Goal: Transaction & Acquisition: Purchase product/service

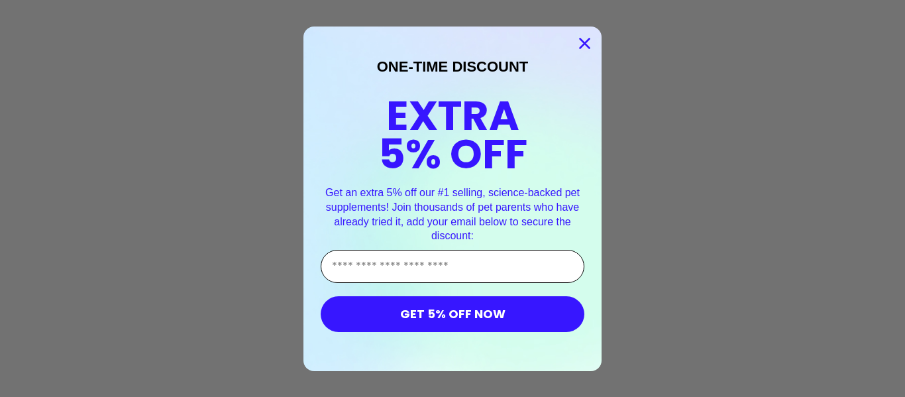
click at [403, 263] on input "Enter Your Email Address" at bounding box center [453, 266] width 264 height 33
type input "**********"
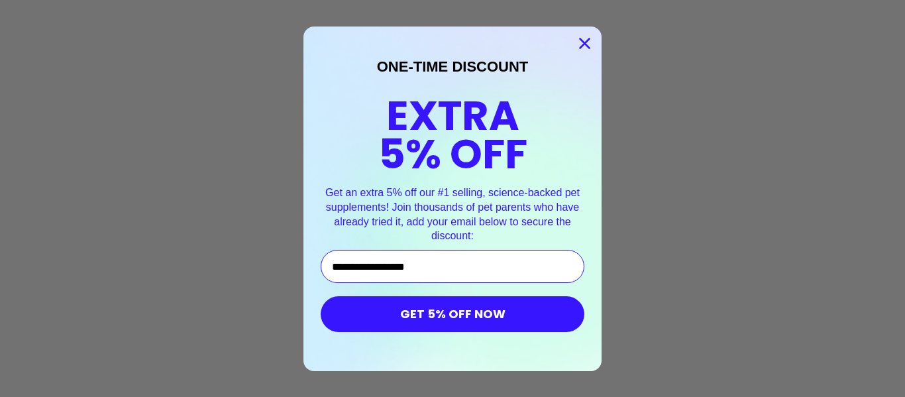
click at [434, 320] on button "GET 5% OFF NOW" at bounding box center [453, 314] width 264 height 36
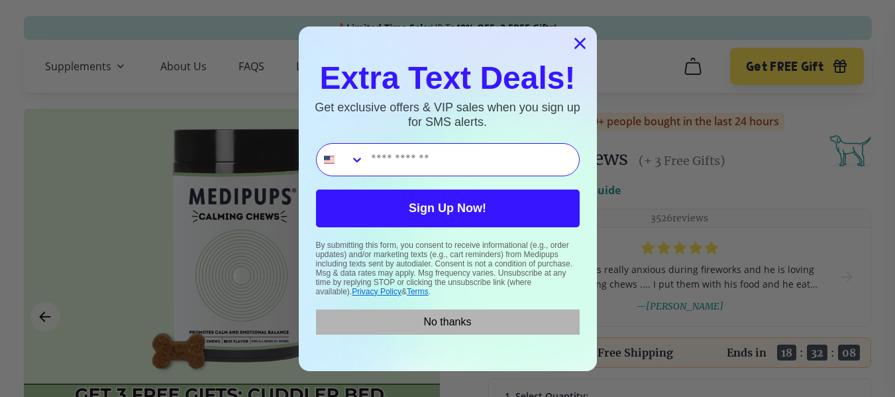
click at [453, 318] on button "No thanks" at bounding box center [448, 321] width 264 height 25
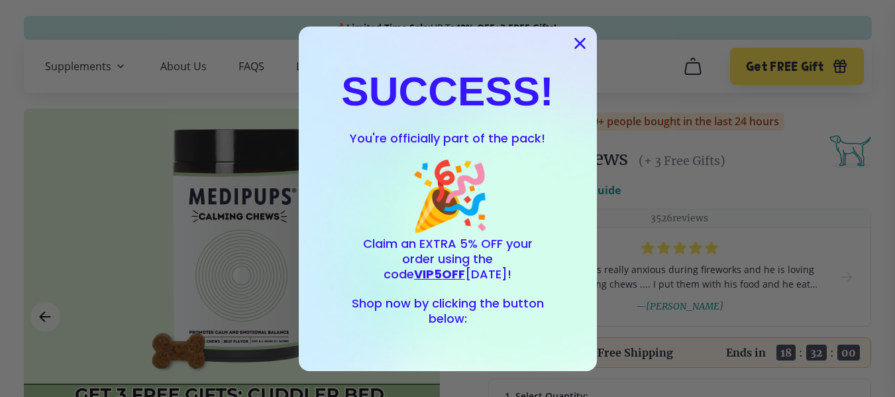
click at [576, 40] on icon "Close dialog" at bounding box center [579, 42] width 9 height 9
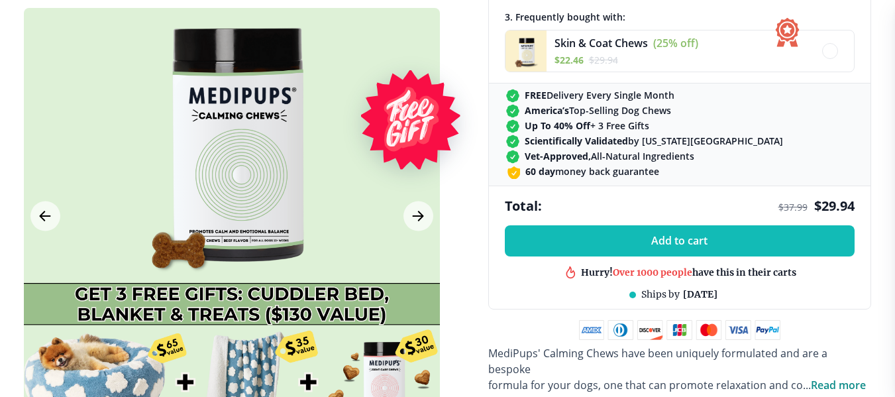
scroll to position [398, 0]
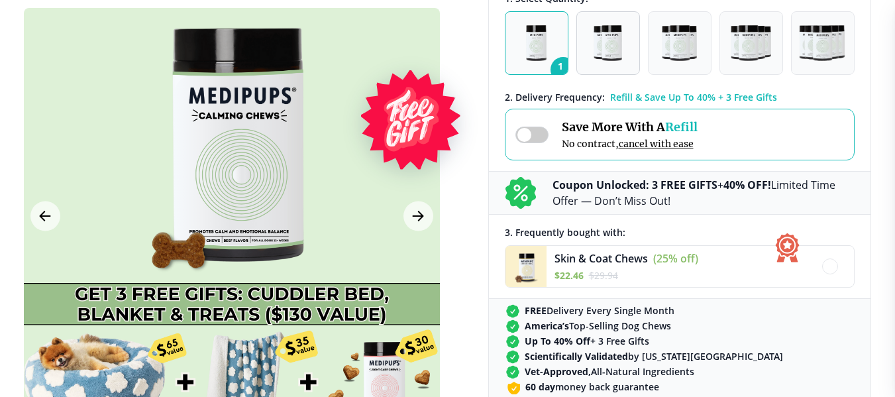
click at [611, 48] on img "button" at bounding box center [608, 43] width 28 height 36
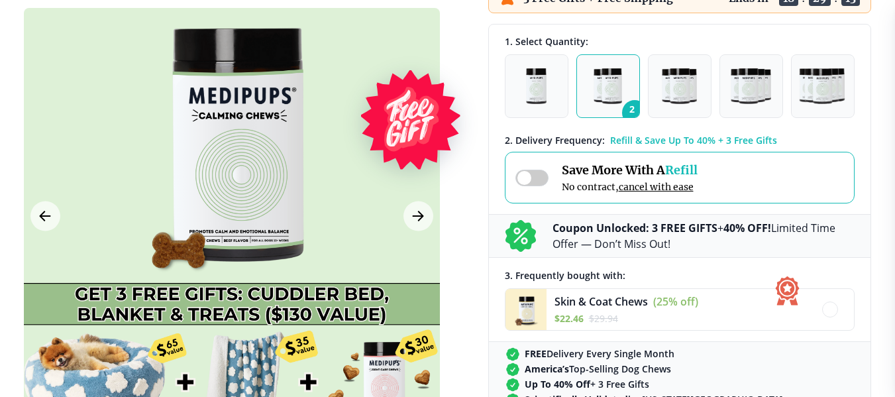
scroll to position [331, 0]
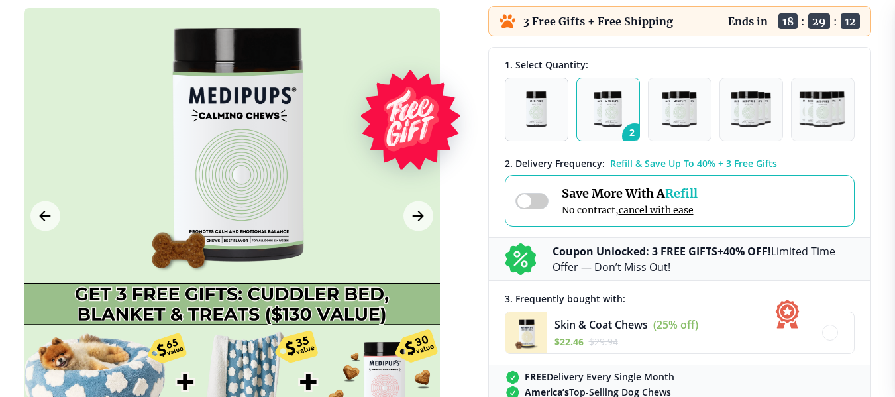
click at [522, 117] on button "1" at bounding box center [537, 110] width 64 height 64
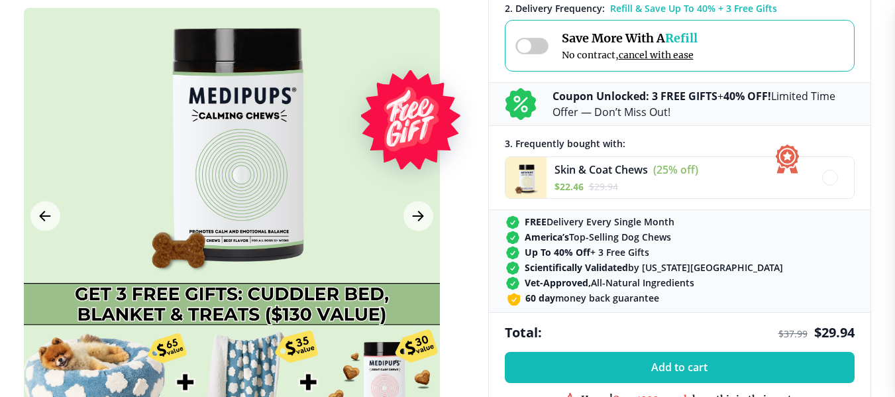
scroll to position [464, 0]
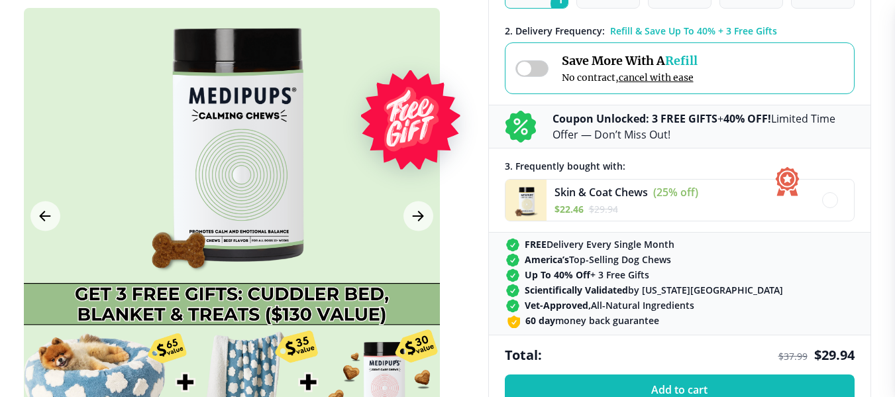
click at [620, 125] on b "Coupon Unlocked: 3 FREE GIFTS" at bounding box center [635, 118] width 165 height 15
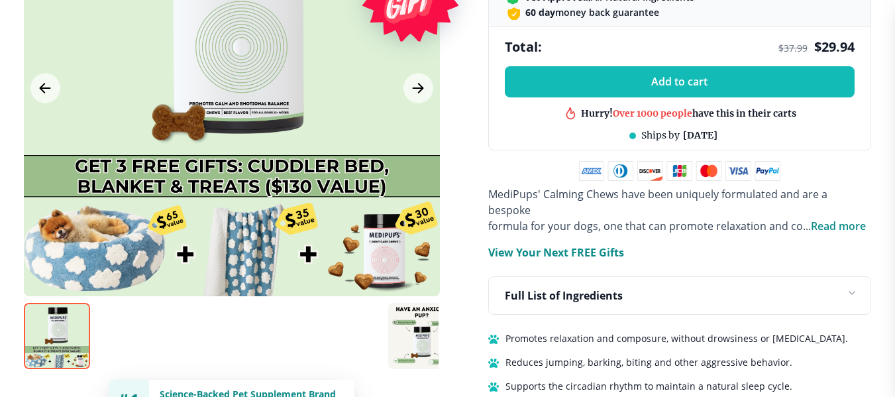
scroll to position [795, 0]
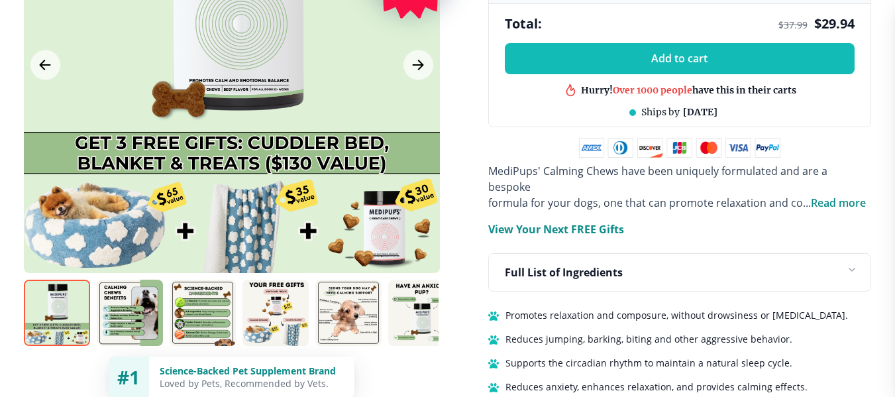
click at [353, 297] on img at bounding box center [348, 313] width 66 height 66
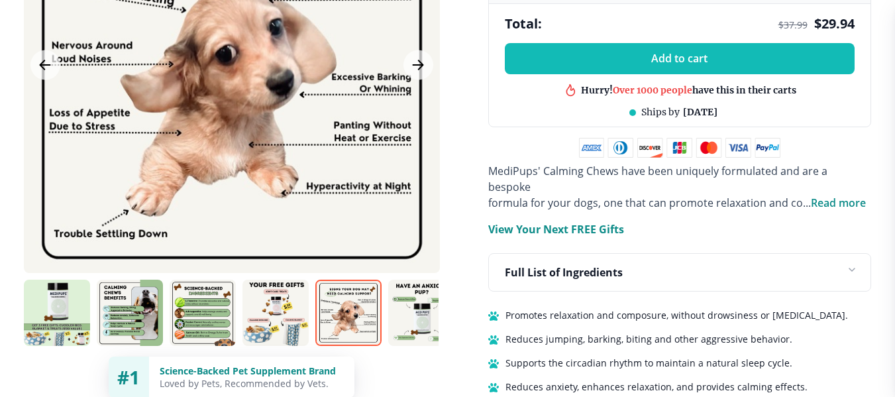
scroll to position [729, 0]
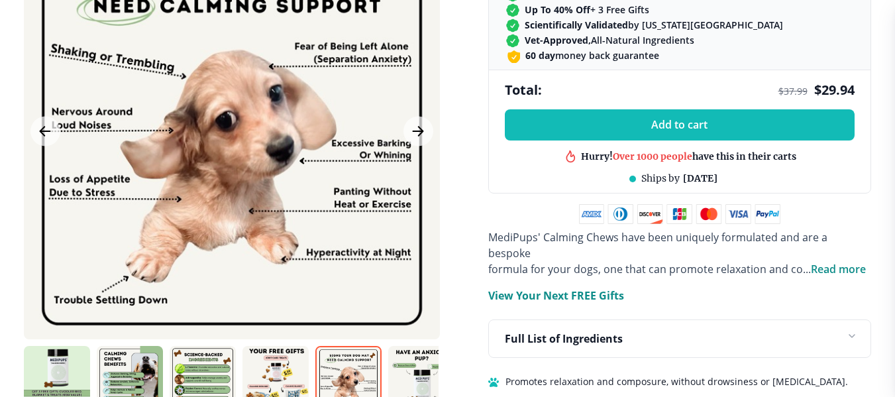
click at [419, 380] on img at bounding box center [421, 379] width 66 height 66
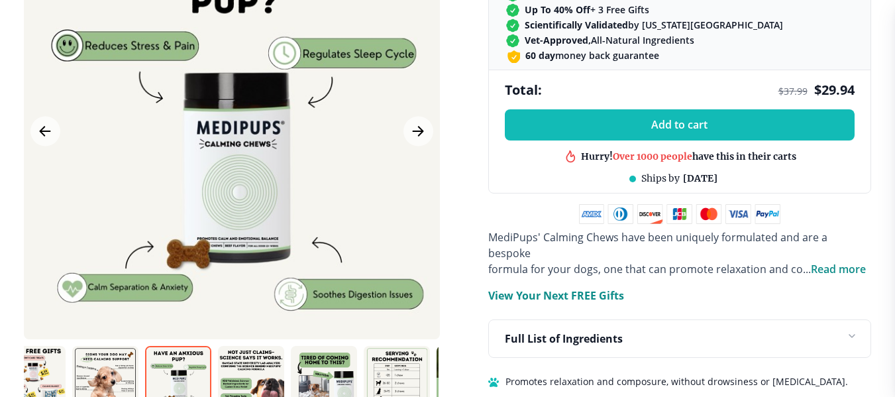
scroll to position [0, 249]
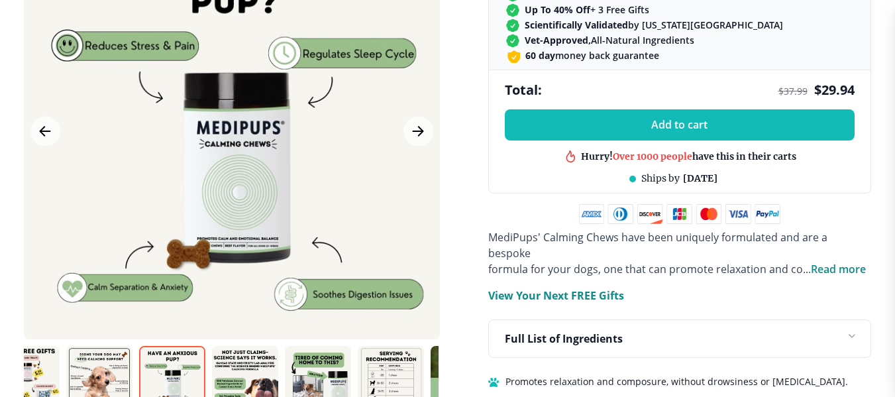
drag, startPoint x: 405, startPoint y: 385, endPoint x: 156, endPoint y: 340, distance: 253.1
click at [156, 346] on img at bounding box center [172, 379] width 66 height 66
click at [250, 372] on img at bounding box center [246, 379] width 66 height 66
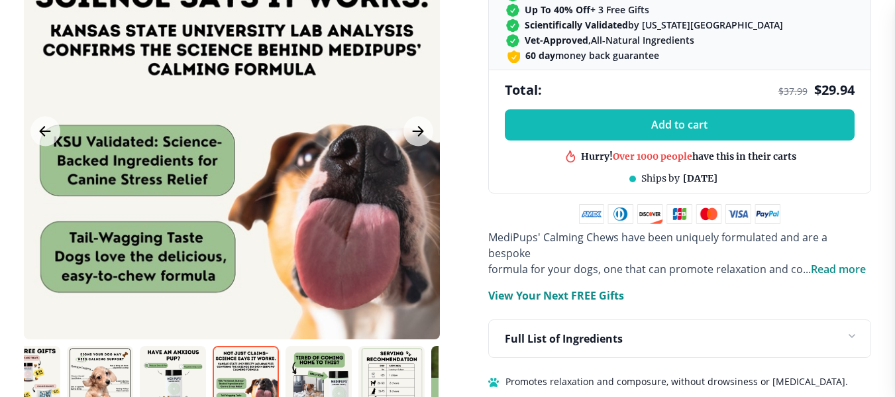
click at [321, 366] on img at bounding box center [319, 379] width 66 height 66
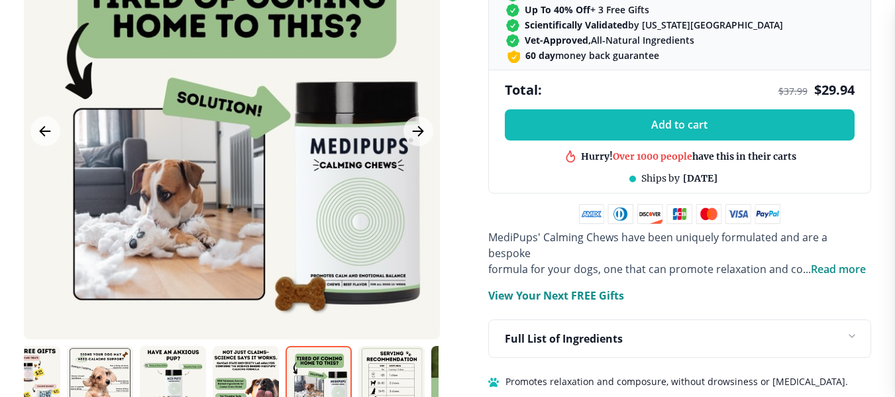
click at [396, 364] on img at bounding box center [391, 379] width 66 height 66
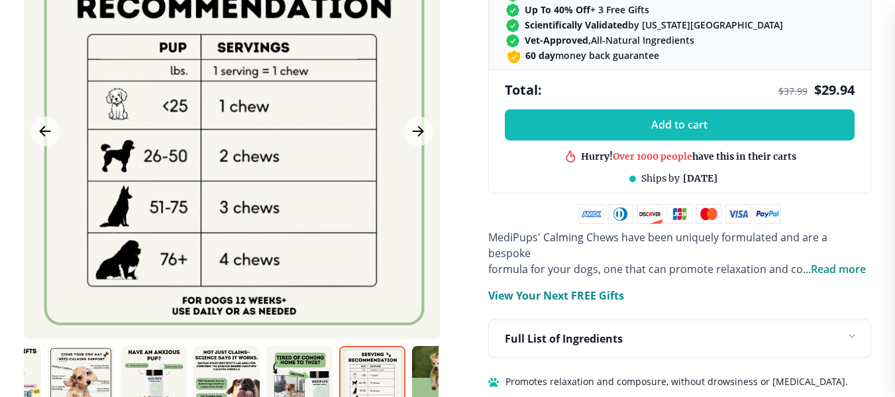
drag, startPoint x: 393, startPoint y: 370, endPoint x: 358, endPoint y: 366, distance: 34.6
click at [371, 371] on img at bounding box center [372, 379] width 66 height 66
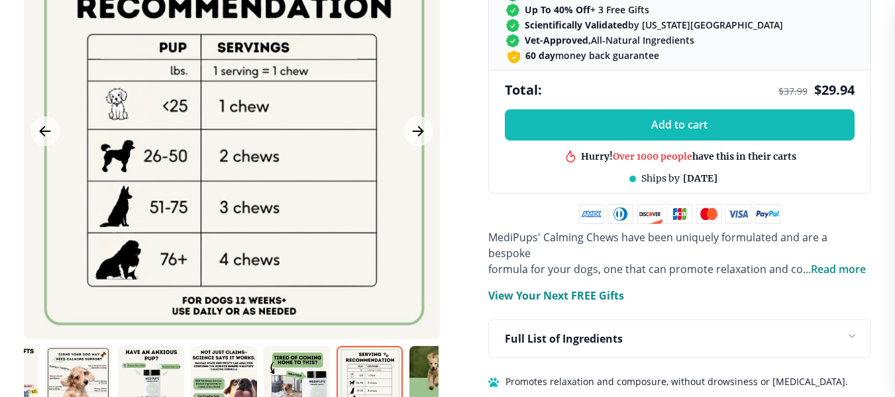
click at [301, 376] on img at bounding box center [297, 379] width 66 height 66
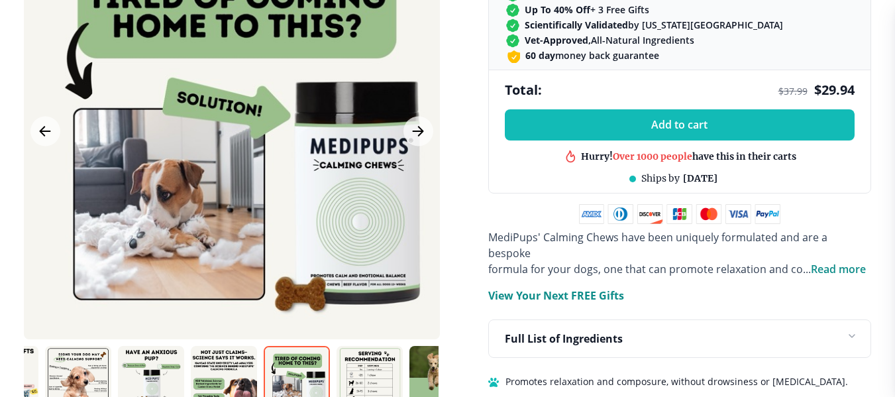
click at [384, 378] on img at bounding box center [370, 379] width 66 height 66
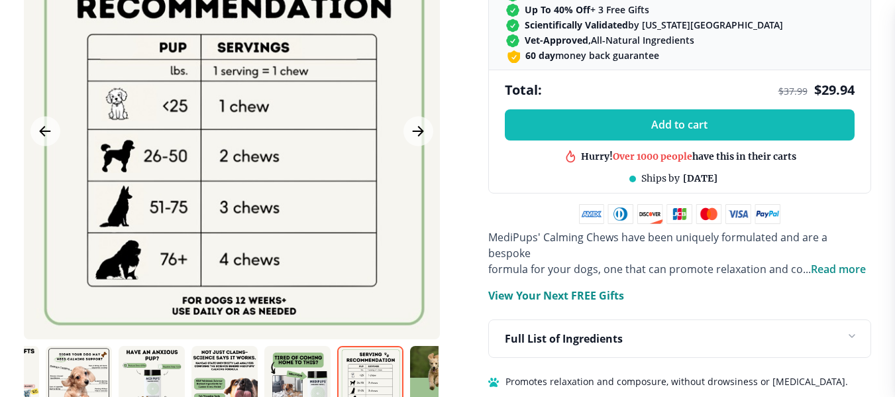
drag, startPoint x: 372, startPoint y: 375, endPoint x: 337, endPoint y: 378, distance: 35.2
click at [348, 378] on img at bounding box center [370, 379] width 66 height 66
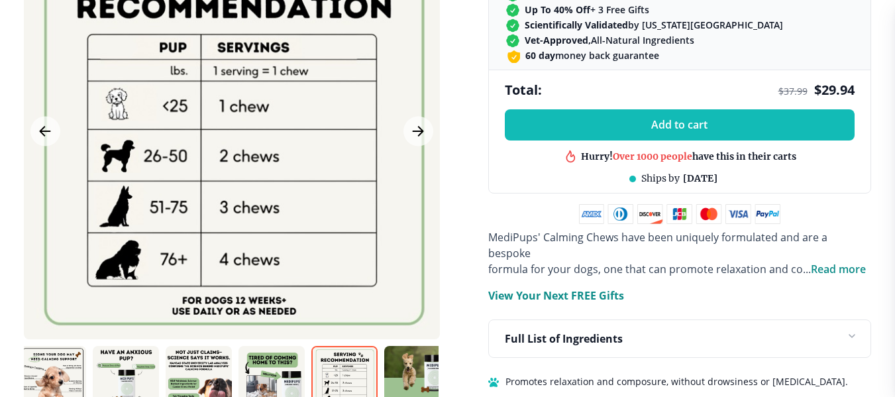
scroll to position [0, 307]
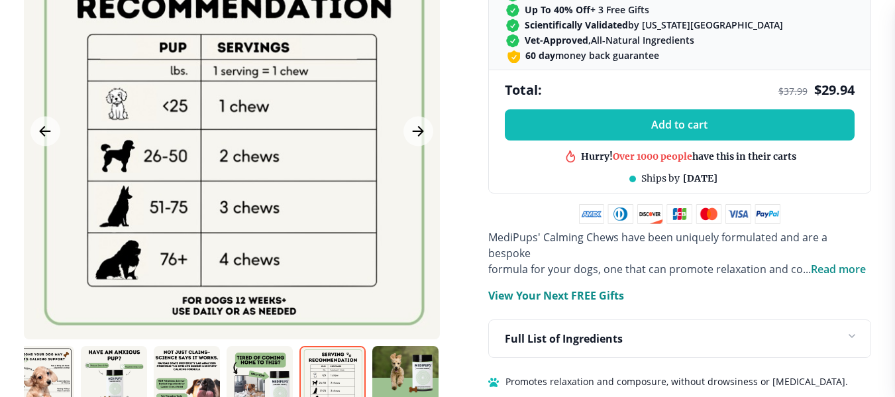
drag, startPoint x: 271, startPoint y: 366, endPoint x: 205, endPoint y: 366, distance: 66.3
click at [213, 366] on div at bounding box center [231, 379] width 415 height 66
drag, startPoint x: 405, startPoint y: 364, endPoint x: 268, endPoint y: 360, distance: 136.5
click at [268, 360] on div at bounding box center [231, 379] width 415 height 66
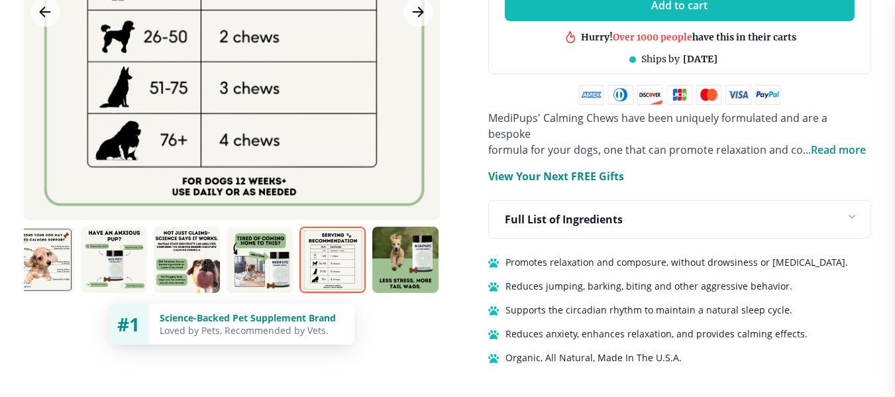
scroll to position [861, 0]
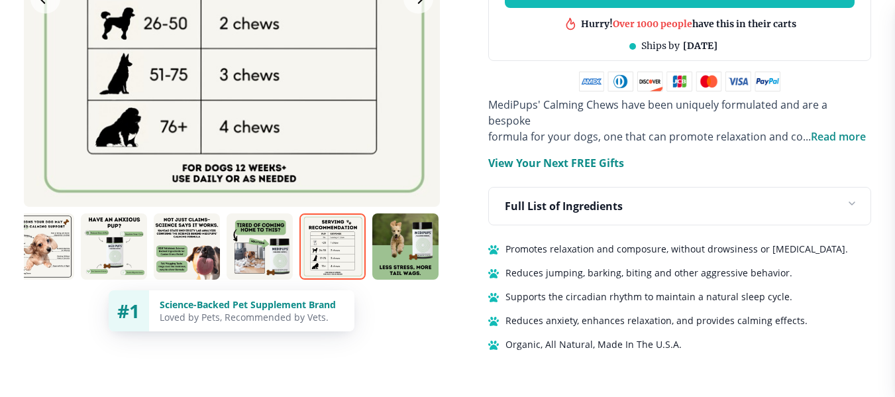
drag, startPoint x: 418, startPoint y: 248, endPoint x: 274, endPoint y: 248, distance: 143.8
click at [274, 248] on div at bounding box center [231, 246] width 415 height 66
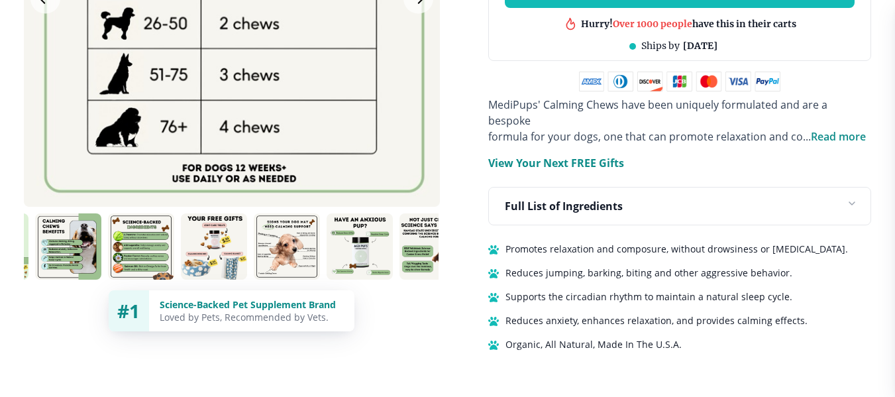
scroll to position [0, 0]
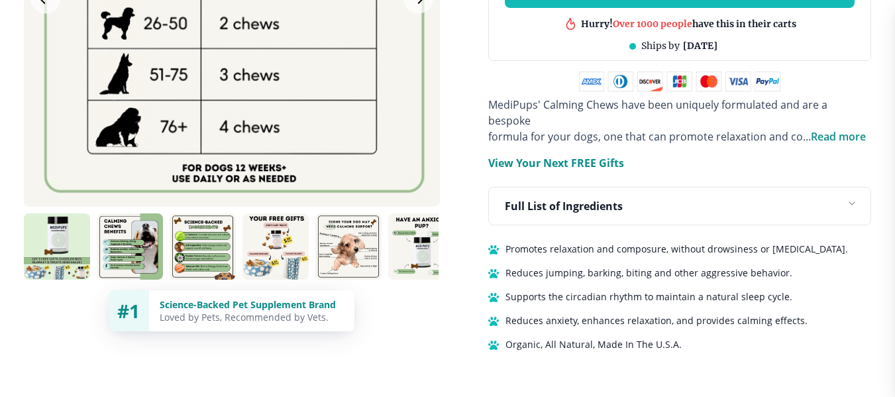
drag, startPoint x: 47, startPoint y: 229, endPoint x: 537, endPoint y: 301, distance: 494.9
click at [54, 219] on img at bounding box center [57, 246] width 66 height 66
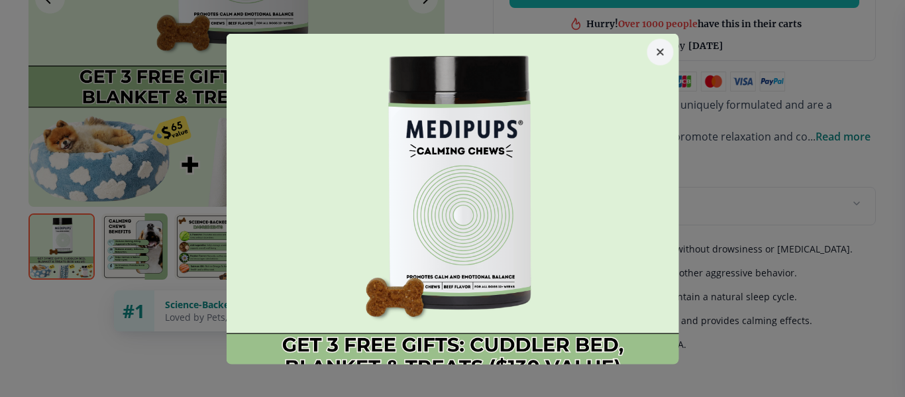
click at [657, 50] on icon "button" at bounding box center [659, 51] width 5 height 5
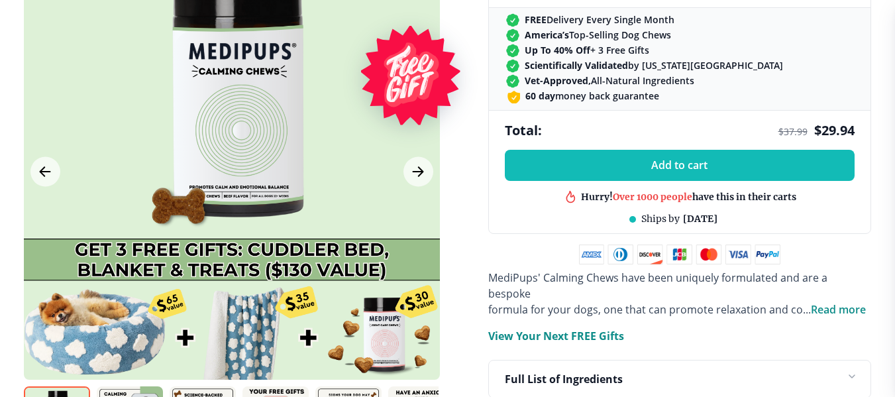
scroll to position [663, 0]
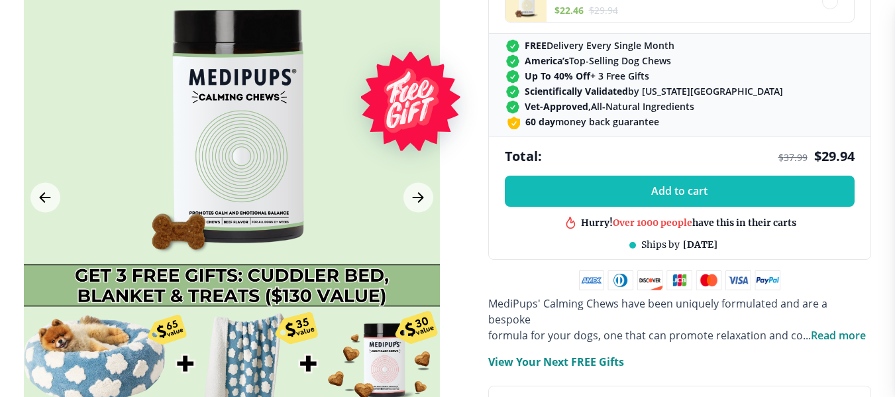
click at [576, 354] on p "View Your Next FREE Gifts" at bounding box center [556, 362] width 136 height 16
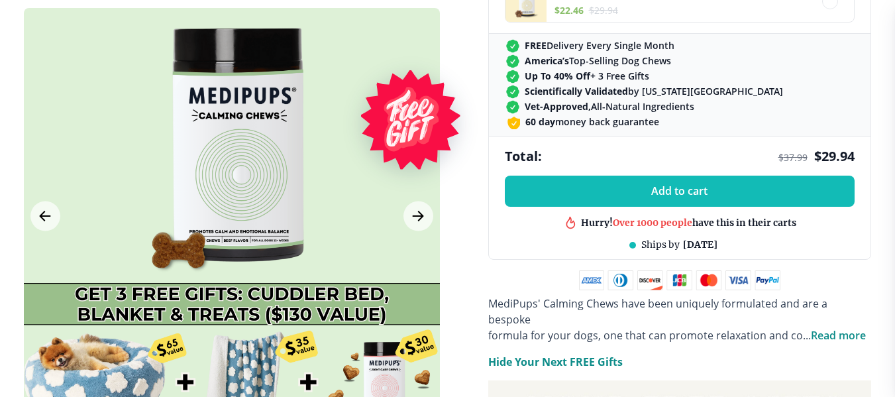
click at [529, 354] on p "Hide Your Next FREE Gifts" at bounding box center [555, 362] width 134 height 16
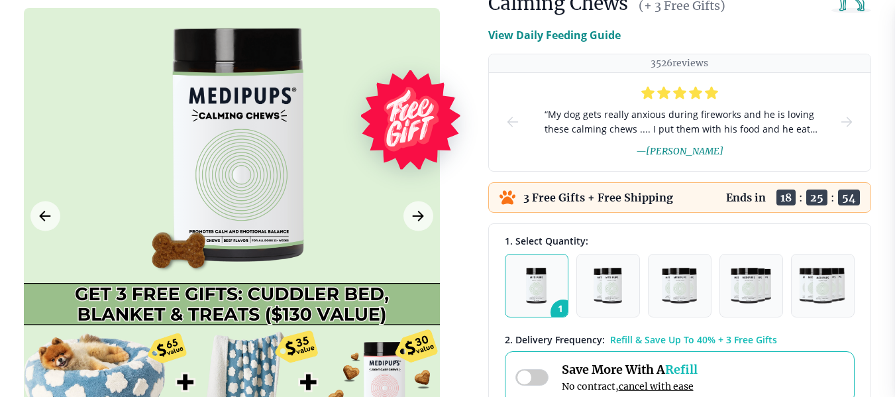
scroll to position [133, 0]
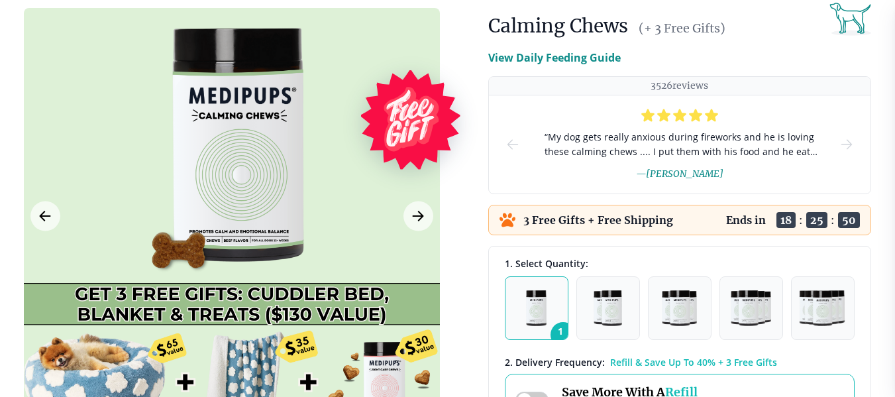
click at [515, 307] on button "1" at bounding box center [537, 308] width 64 height 64
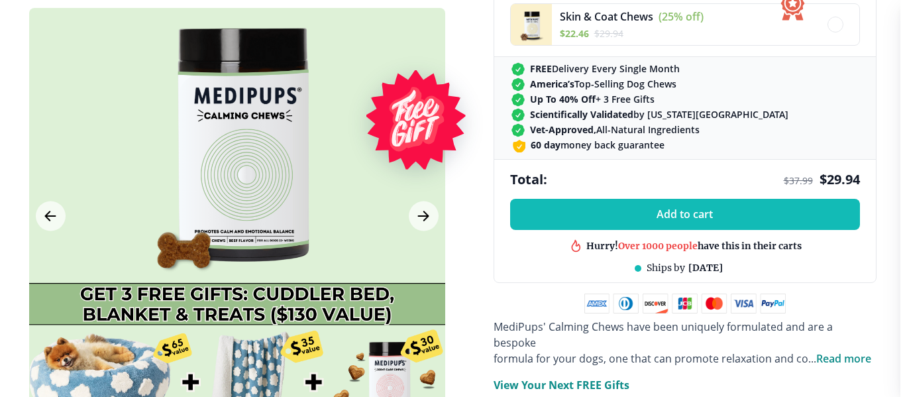
scroll to position [663, 0]
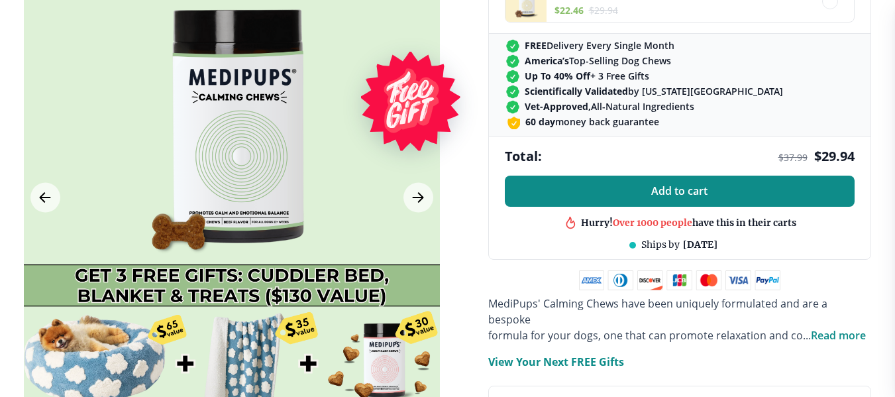
click at [687, 193] on span "Add to cart" at bounding box center [679, 191] width 56 height 13
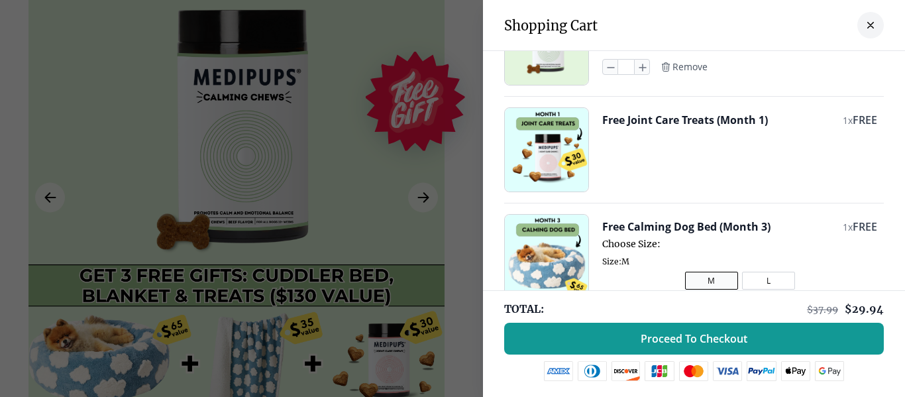
scroll to position [133, 0]
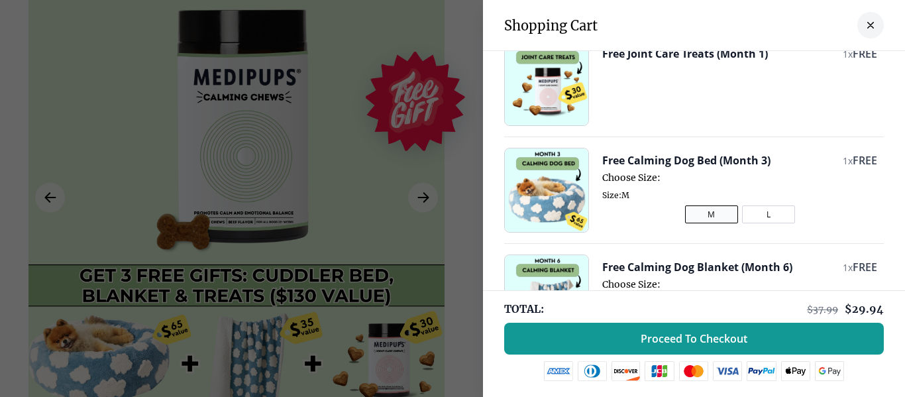
click at [742, 217] on button "L" at bounding box center [768, 214] width 53 height 18
click at [700, 215] on button "M" at bounding box center [711, 214] width 53 height 18
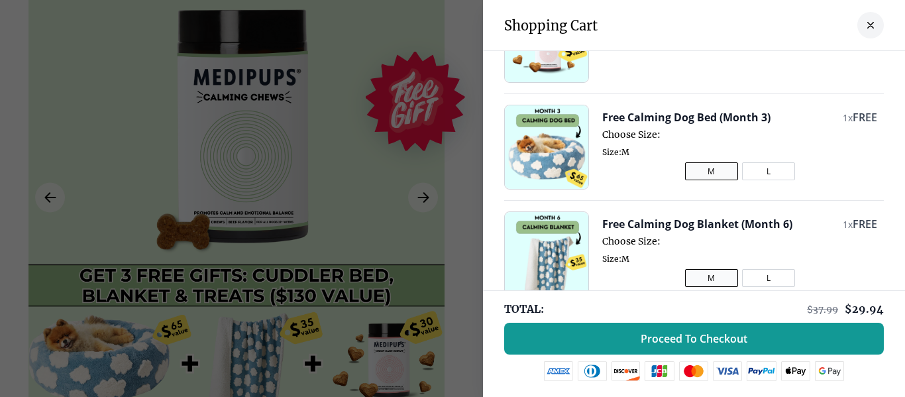
scroll to position [199, 0]
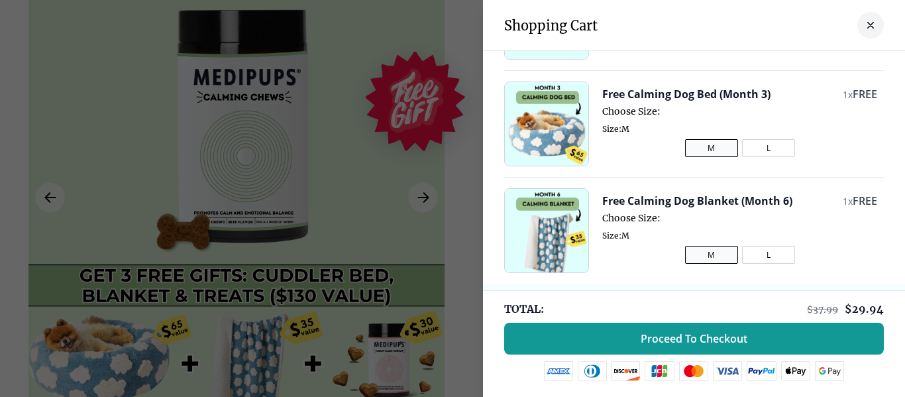
click at [752, 258] on button "L" at bounding box center [768, 255] width 53 height 18
click at [698, 256] on button "M" at bounding box center [711, 255] width 53 height 18
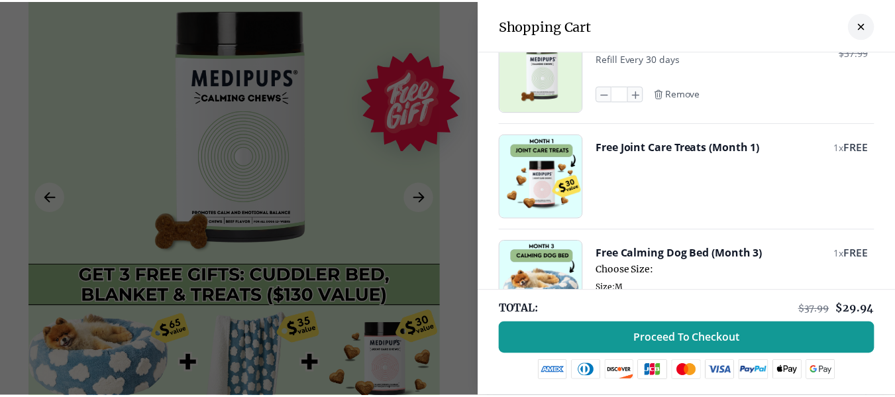
scroll to position [0, 0]
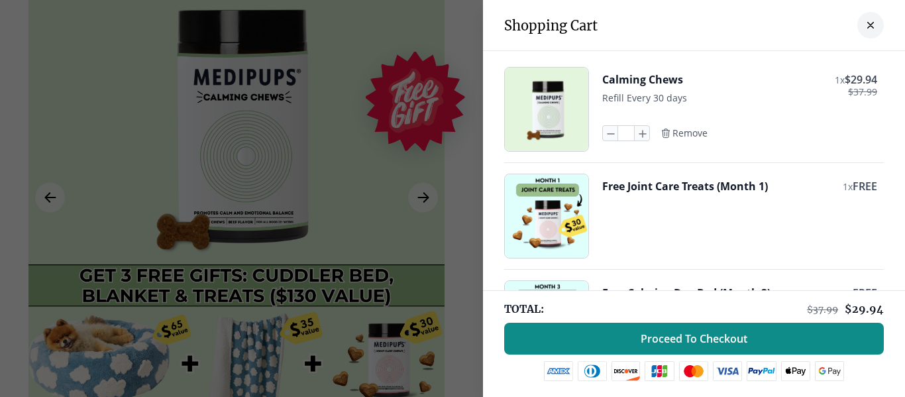
click at [678, 339] on span "Proceed To Checkout" at bounding box center [694, 338] width 107 height 13
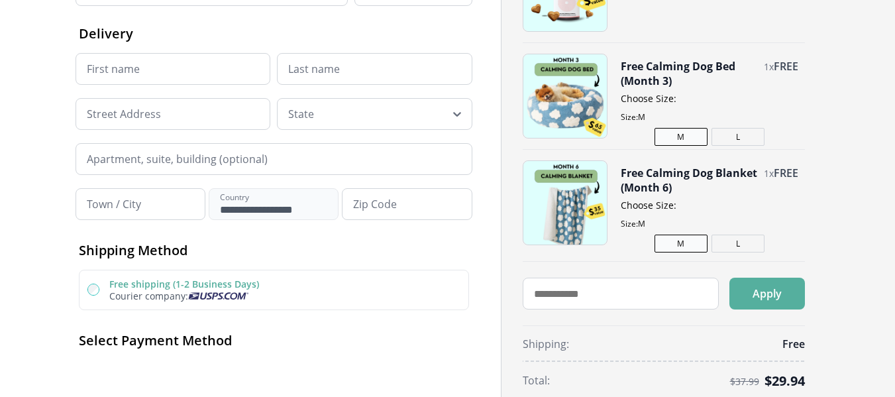
scroll to position [199, 0]
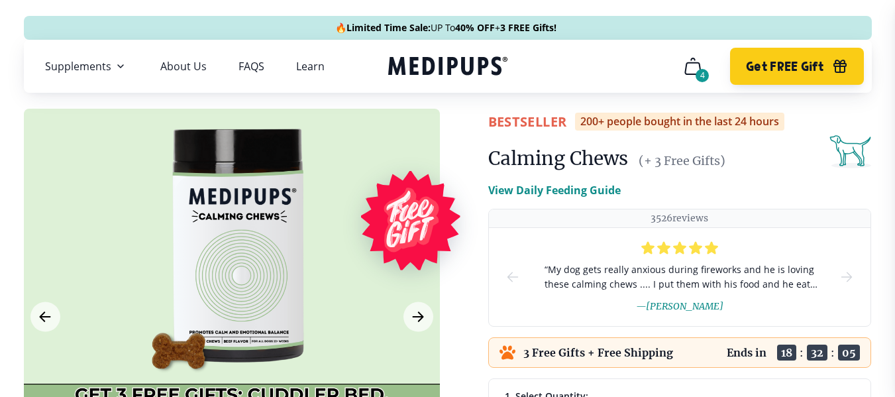
click at [788, 63] on span "Get FREE Gift" at bounding box center [785, 66] width 78 height 15
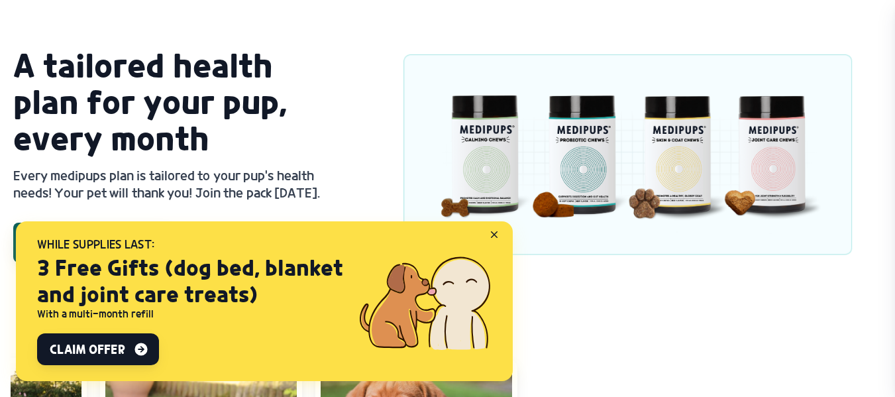
scroll to position [1193, 0]
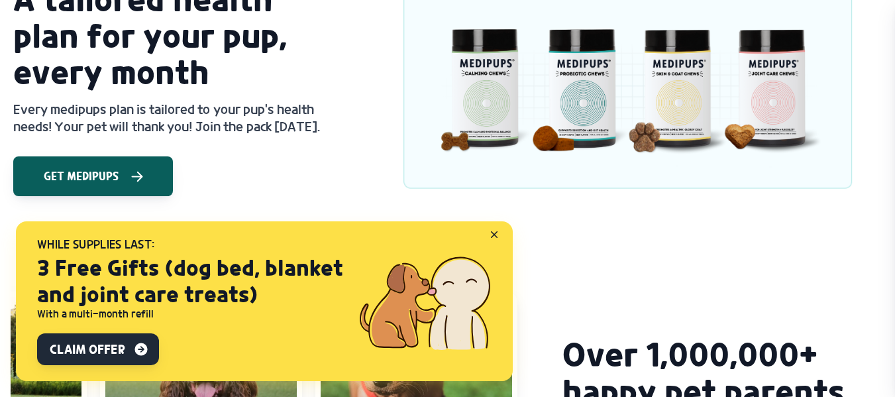
click at [90, 348] on span "Claim Offer" at bounding box center [87, 349] width 75 height 16
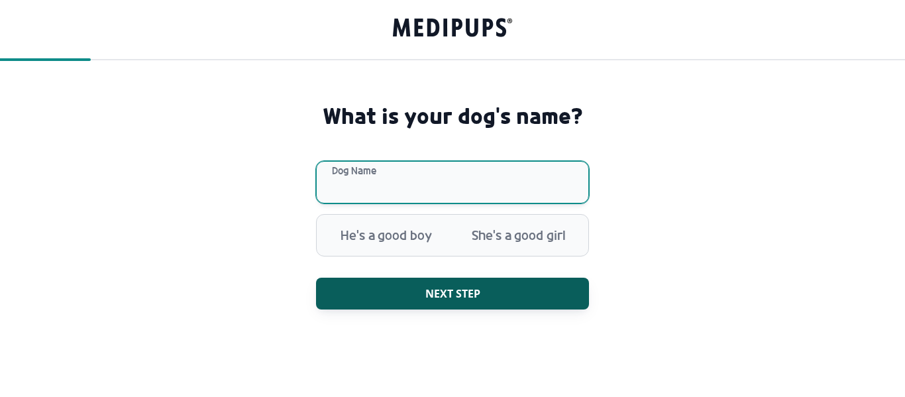
click at [368, 182] on input "Dog Name" at bounding box center [452, 182] width 273 height 42
type input "****"
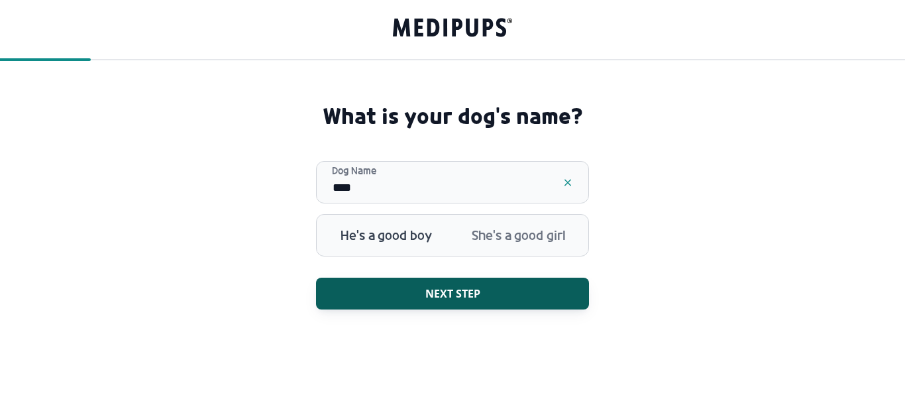
click at [389, 237] on span "He's a good boy" at bounding box center [386, 235] width 133 height 34
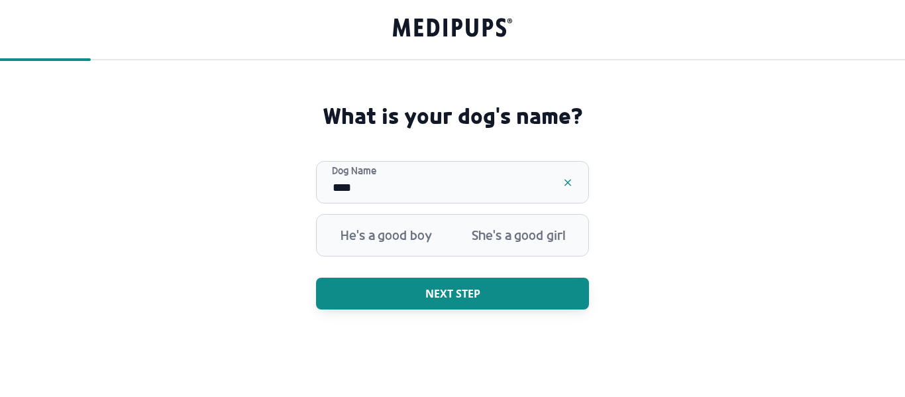
click at [442, 300] on span "Next step" at bounding box center [452, 293] width 55 height 13
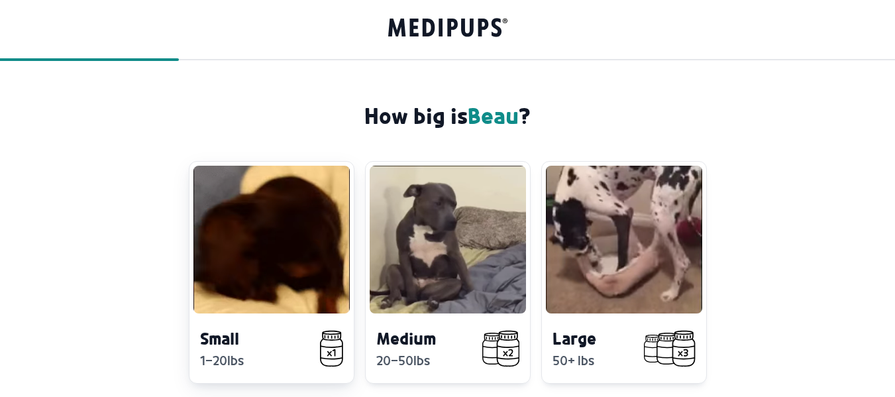
click at [246, 262] on video at bounding box center [271, 240] width 156 height 148
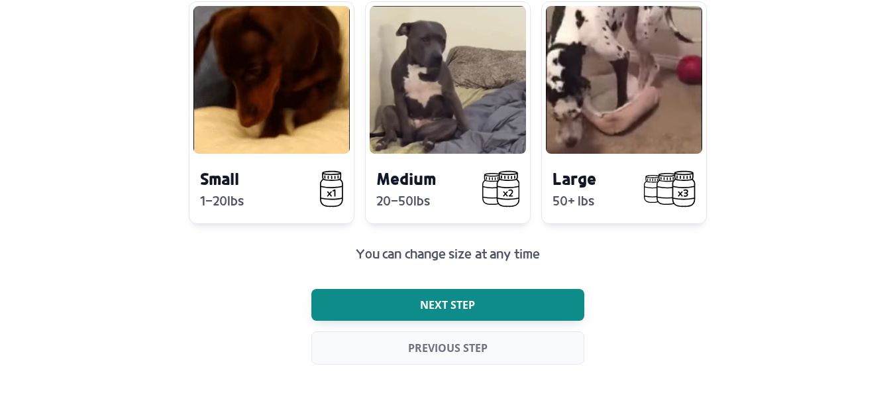
scroll to position [168, 0]
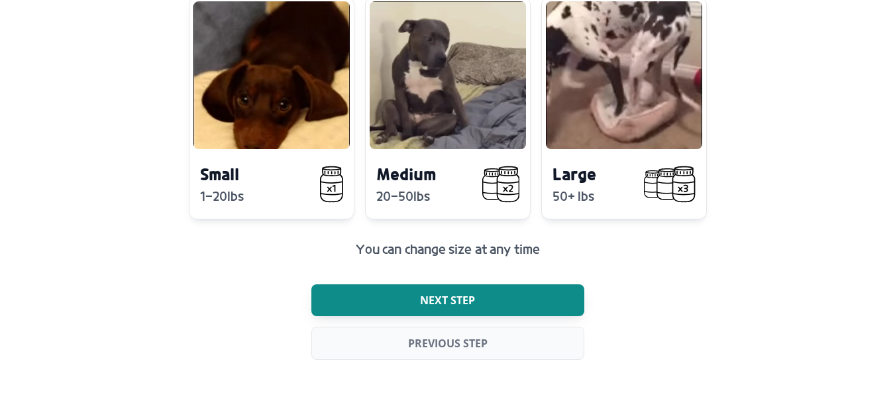
click at [433, 297] on span "Next step" at bounding box center [447, 299] width 55 height 13
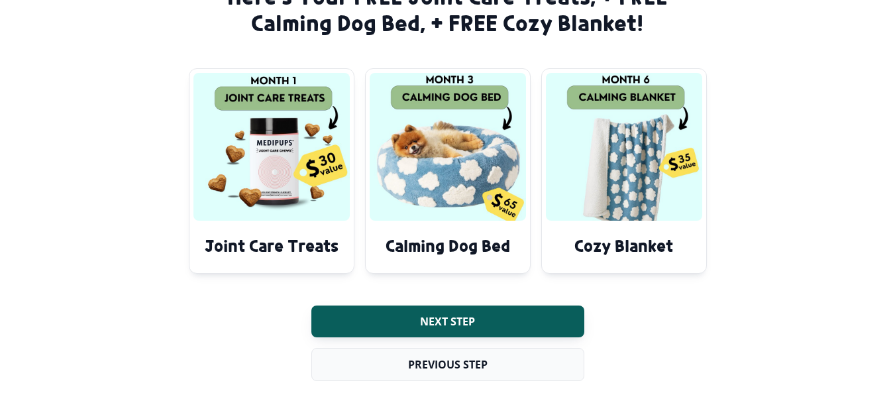
scroll to position [142, 0]
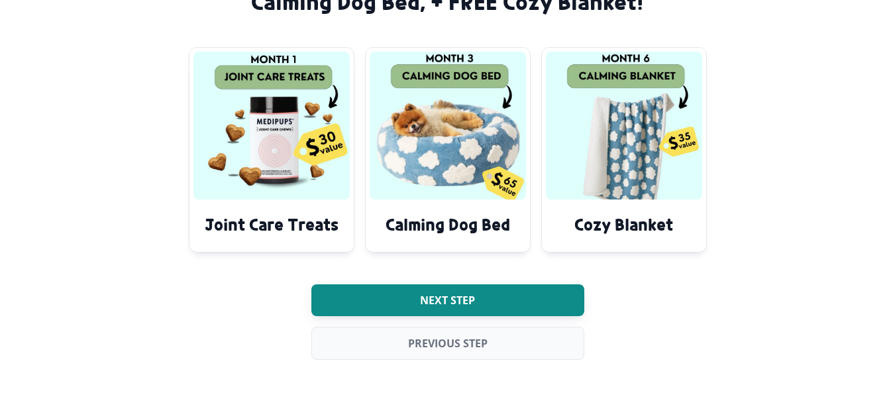
click at [442, 293] on span "Next step" at bounding box center [447, 299] width 55 height 13
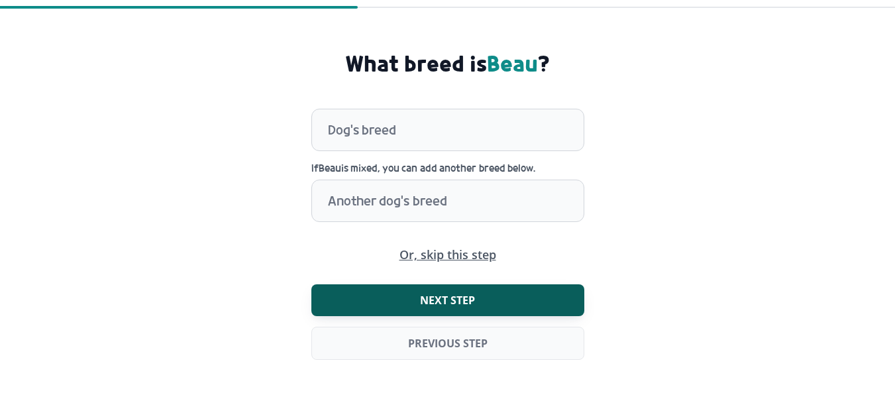
scroll to position [59, 0]
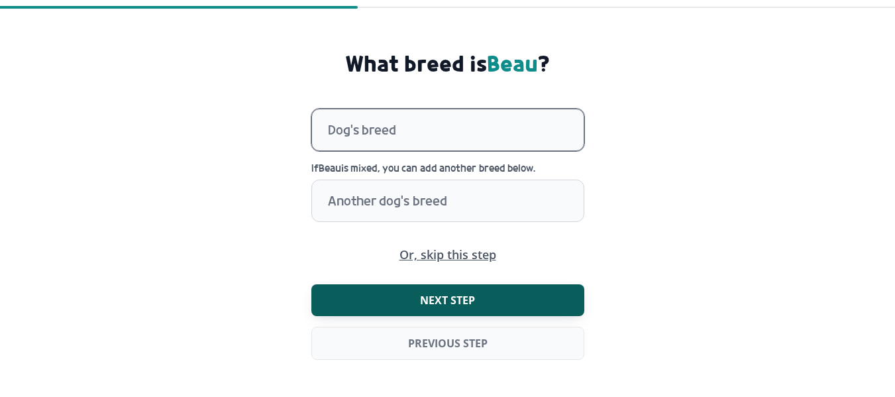
click at [390, 121] on div at bounding box center [456, 129] width 256 height 41
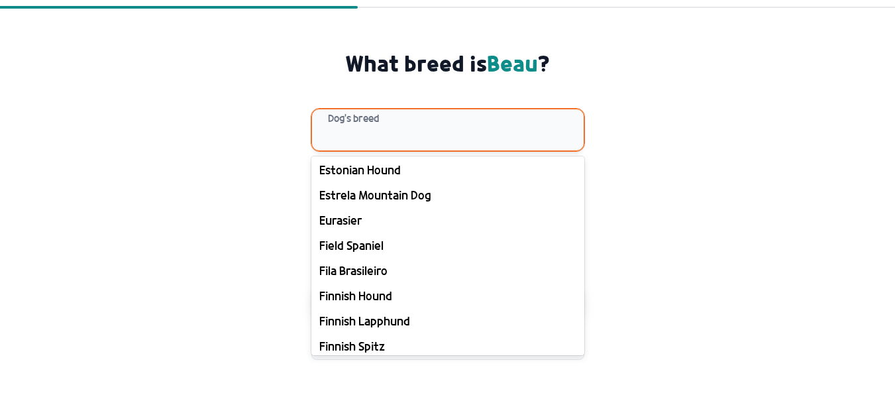
scroll to position [5499, 0]
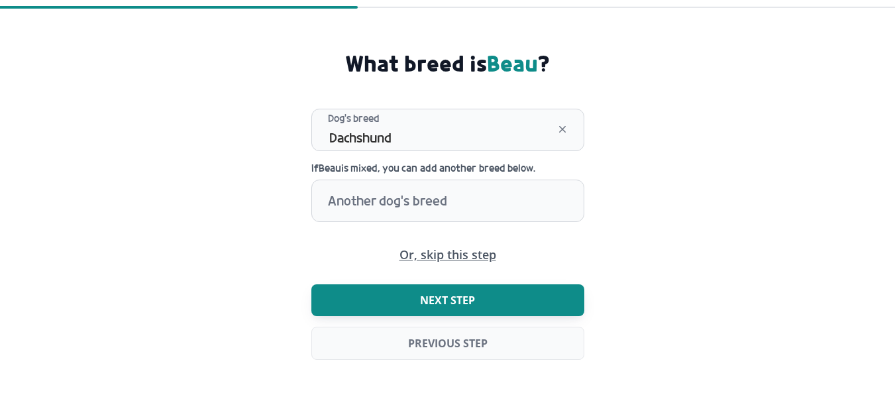
click at [431, 294] on span "Next step" at bounding box center [447, 299] width 55 height 13
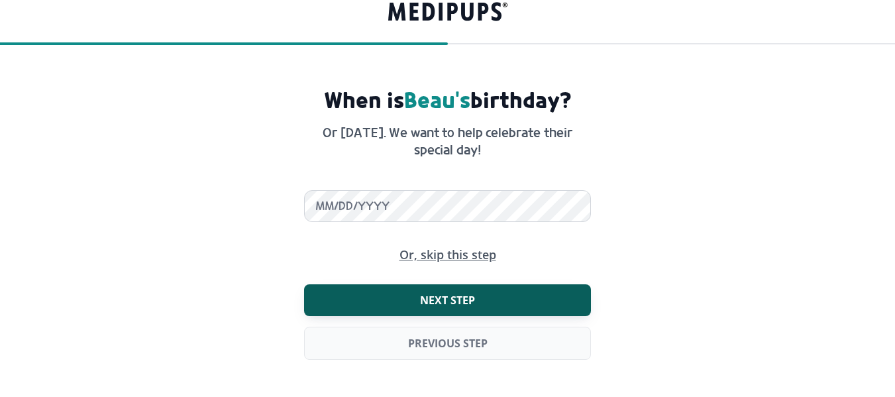
scroll to position [23, 0]
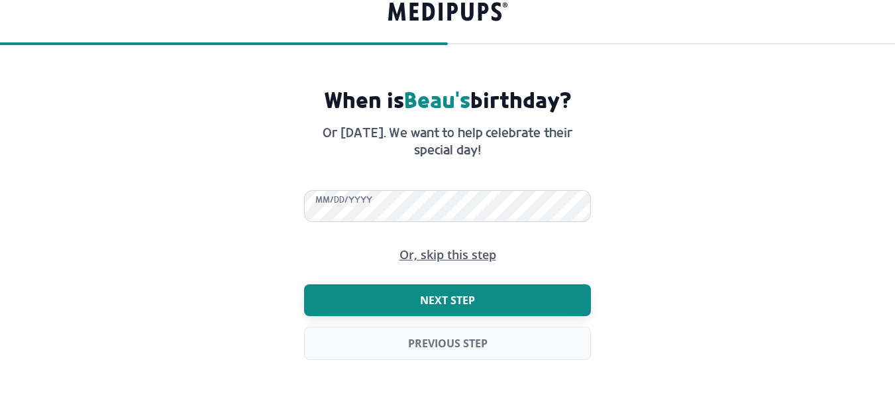
click at [446, 299] on span "Next step" at bounding box center [447, 299] width 55 height 13
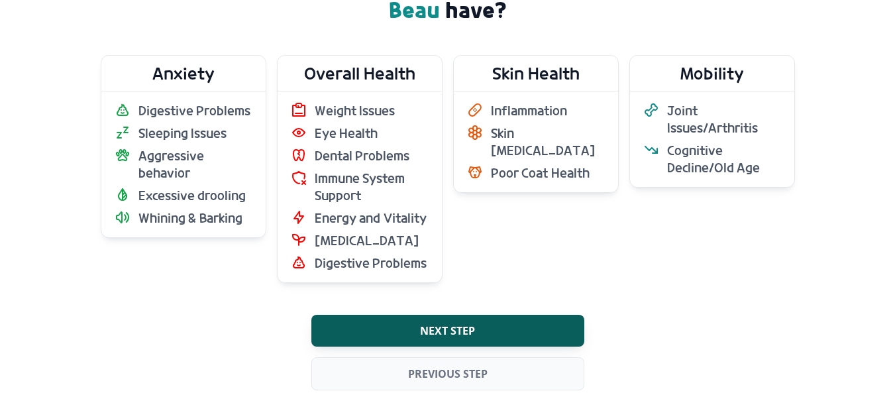
scroll to position [156, 0]
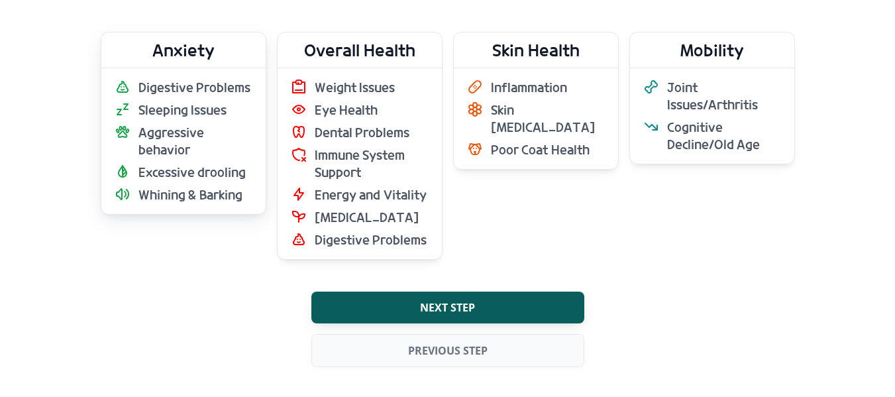
click at [155, 136] on span "Aggressive behavior" at bounding box center [195, 141] width 114 height 34
click at [163, 193] on span "Whining & Barking" at bounding box center [190, 194] width 104 height 17
click at [152, 100] on ul "Digestive Problems Sleeping Issues Aggressive behavior Excessive drooling Whini…" at bounding box center [184, 141] width 138 height 125
click at [339, 230] on ul "Weight Issues Eye Health Dental Problems Immune System Support Energy and Vital…" at bounding box center [360, 164] width 138 height 170
click at [172, 133] on span "Aggressive behavior" at bounding box center [195, 141] width 114 height 34
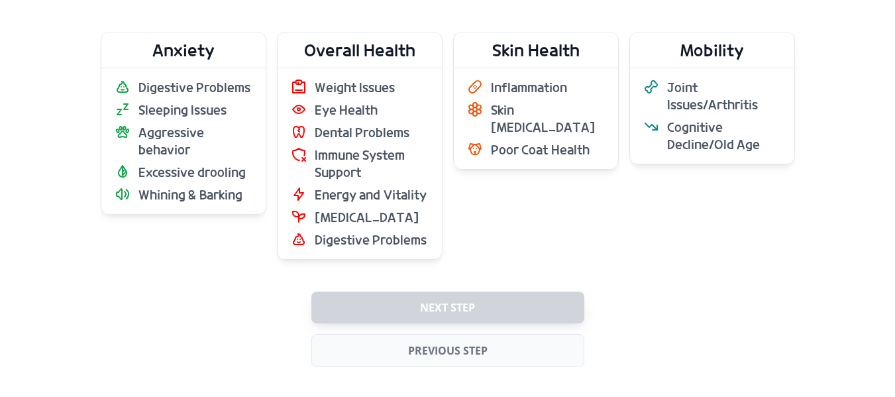
click at [433, 300] on div "Next step Previous step" at bounding box center [447, 330] width 273 height 76
click at [212, 164] on ul "Digestive Problems Sleeping Issues Aggressive behavior Excessive drooling Whini…" at bounding box center [184, 141] width 138 height 125
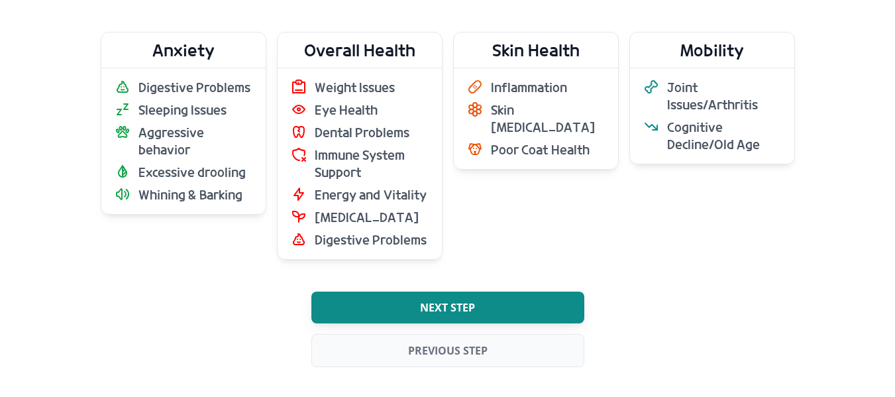
click at [452, 301] on button "Next step" at bounding box center [447, 308] width 273 height 32
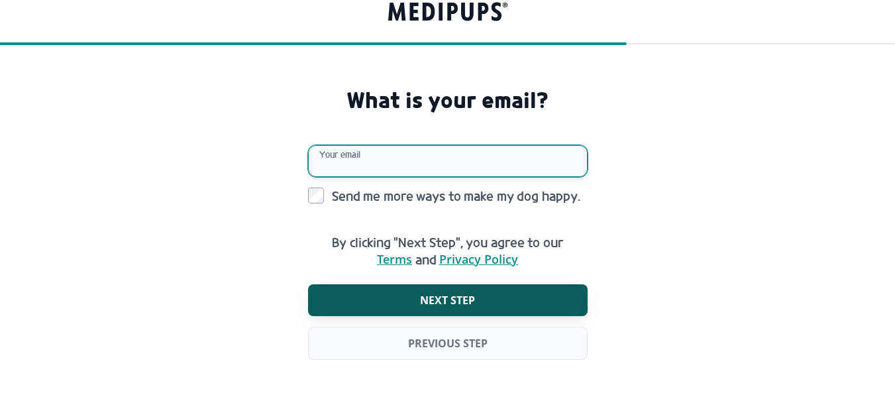
click at [375, 152] on input "Your email" at bounding box center [448, 161] width 280 height 32
type input "**********"
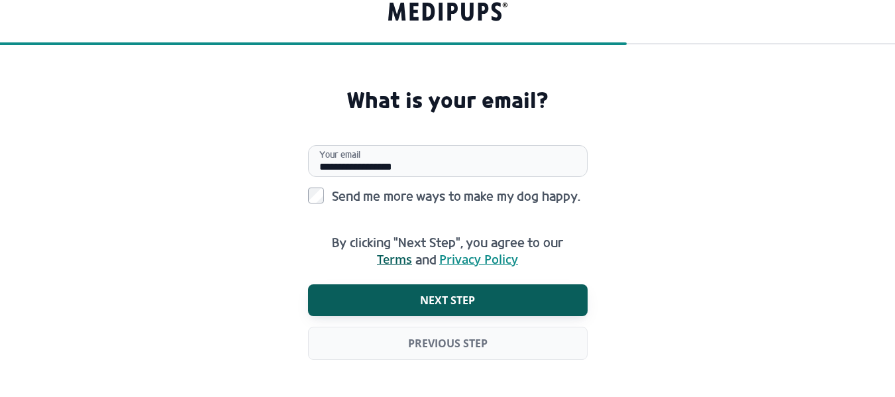
click at [394, 258] on span "Terms" at bounding box center [394, 259] width 35 height 13
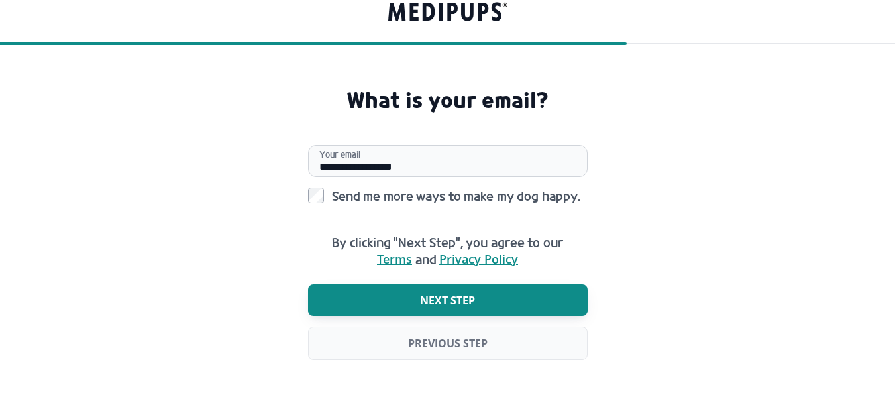
click at [452, 299] on span "Next step" at bounding box center [447, 299] width 55 height 13
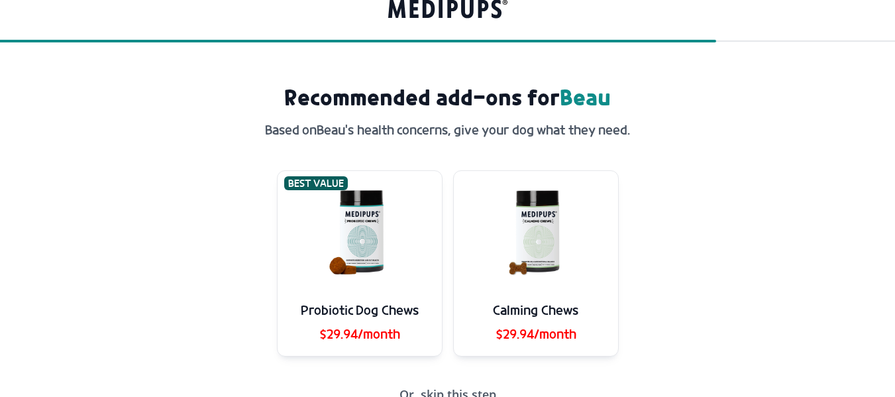
scroll to position [85, 0]
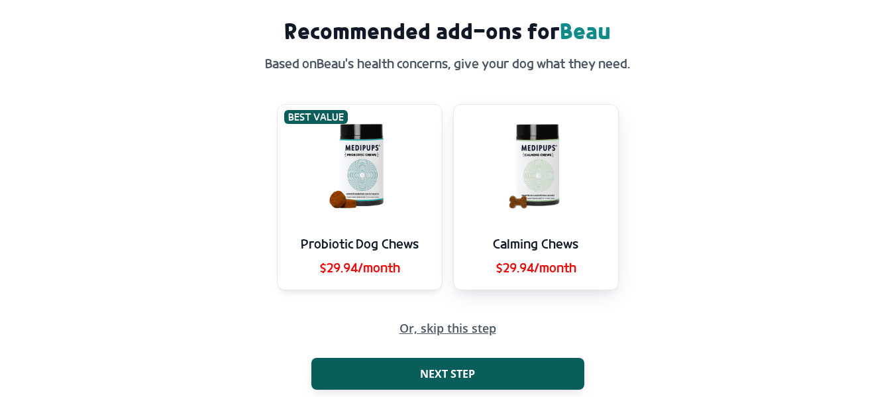
click at [535, 163] on img at bounding box center [535, 165] width 113 height 120
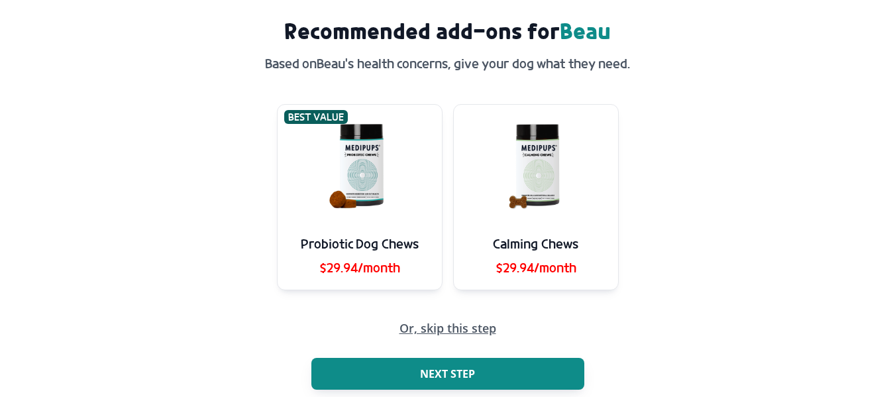
click at [445, 380] on span "Next step" at bounding box center [447, 373] width 55 height 13
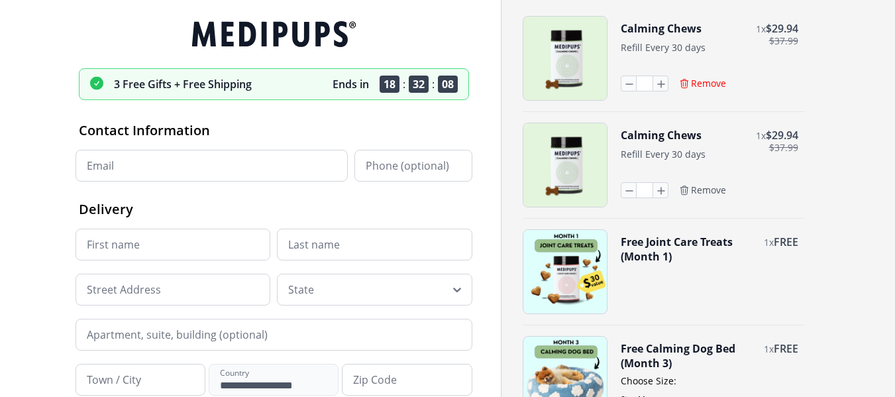
click at [705, 88] on span "Remove" at bounding box center [708, 84] width 35 height 12
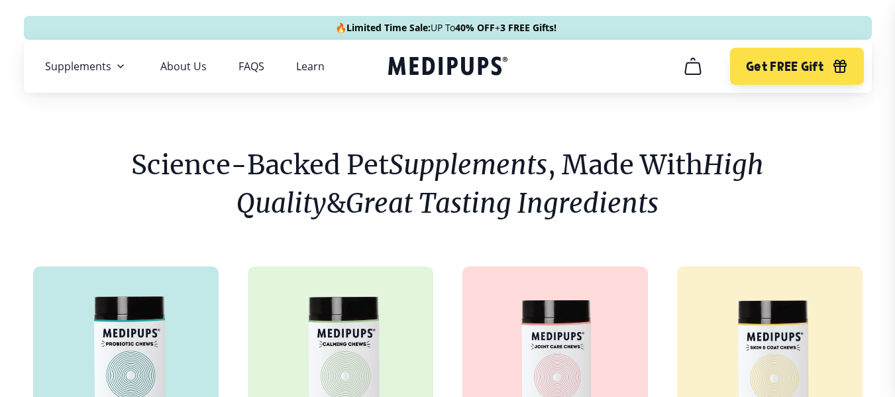
click at [688, 64] on icon "cart" at bounding box center [692, 66] width 21 height 21
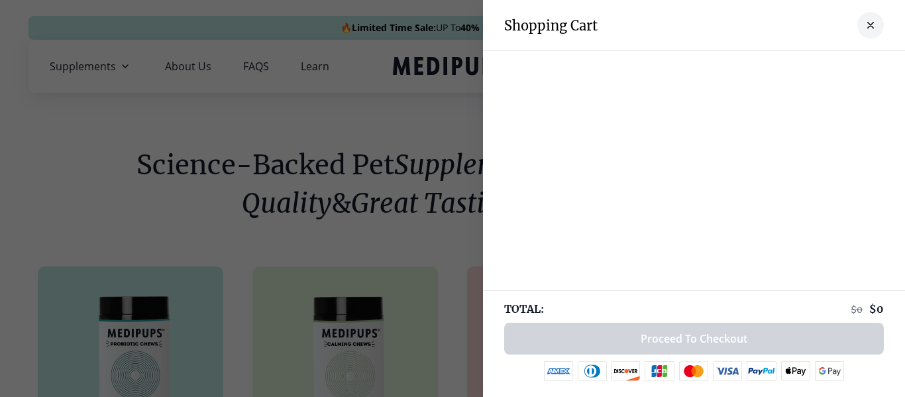
click at [423, 109] on div at bounding box center [452, 198] width 905 height 397
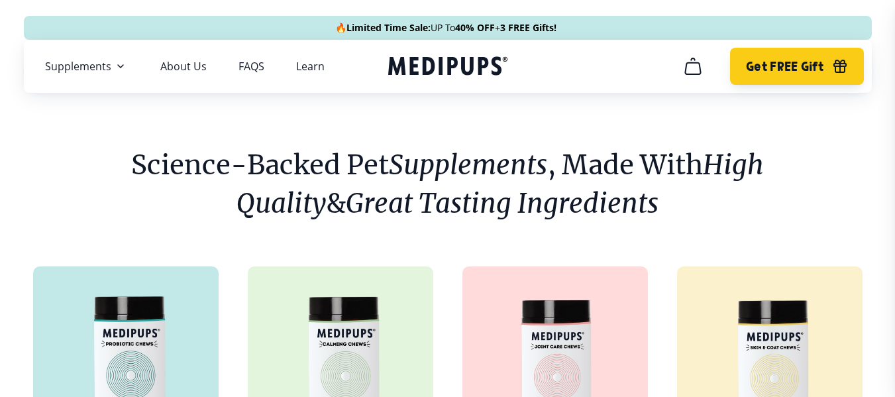
click at [802, 56] on button "Get FREE Gift" at bounding box center [796, 66] width 133 height 37
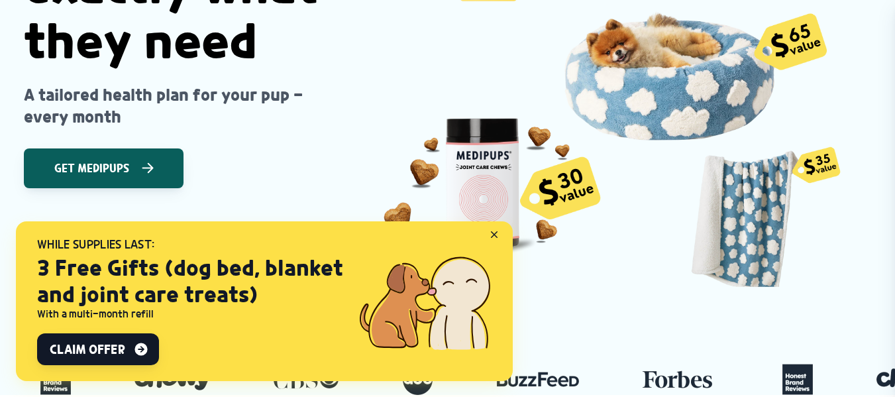
scroll to position [331, 0]
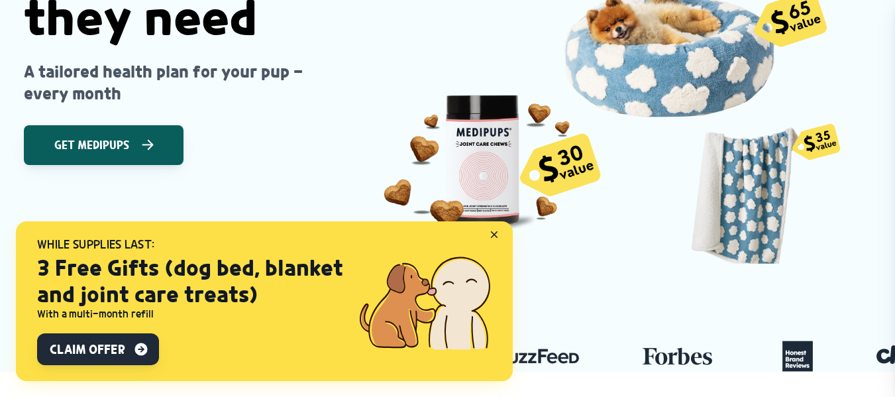
click at [98, 348] on span "Claim Offer" at bounding box center [87, 349] width 75 height 16
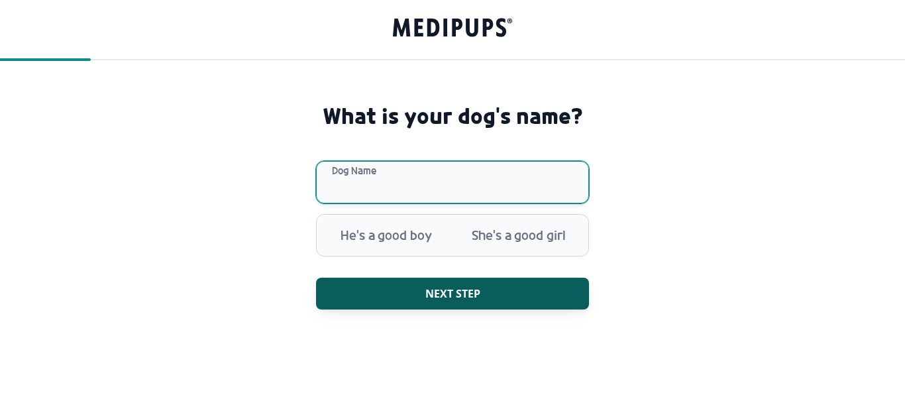
click at [362, 176] on input "Dog Name" at bounding box center [452, 182] width 273 height 42
type input "****"
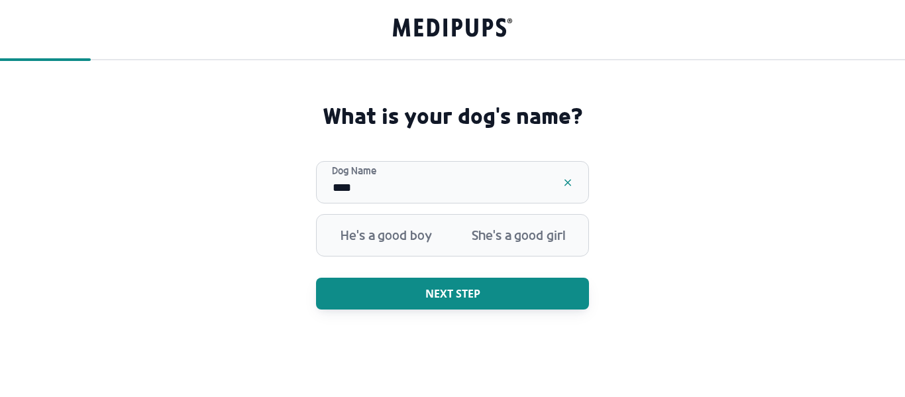
click at [432, 295] on span "Next step" at bounding box center [452, 293] width 55 height 13
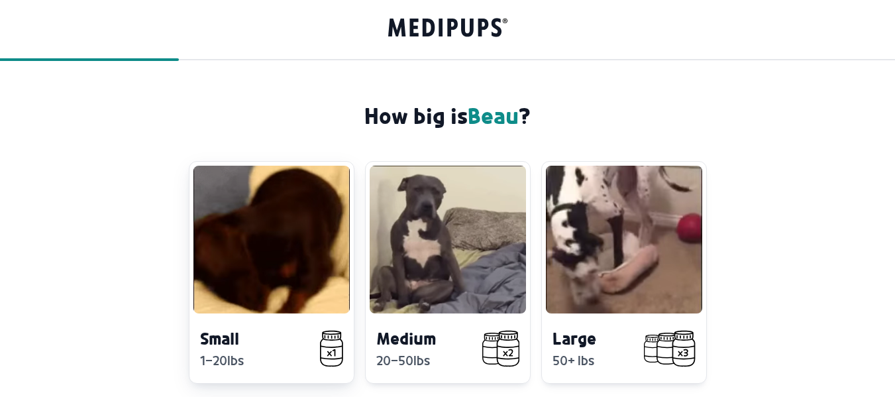
click at [235, 244] on video at bounding box center [271, 240] width 156 height 148
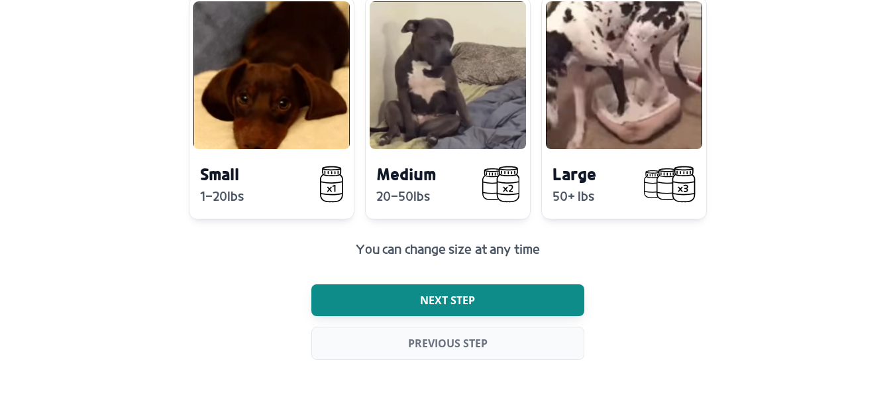
click at [442, 301] on span "Next step" at bounding box center [447, 299] width 55 height 13
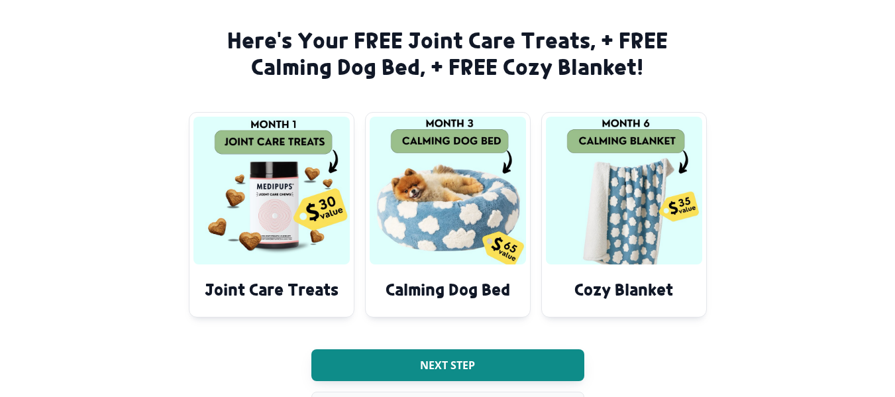
scroll to position [142, 0]
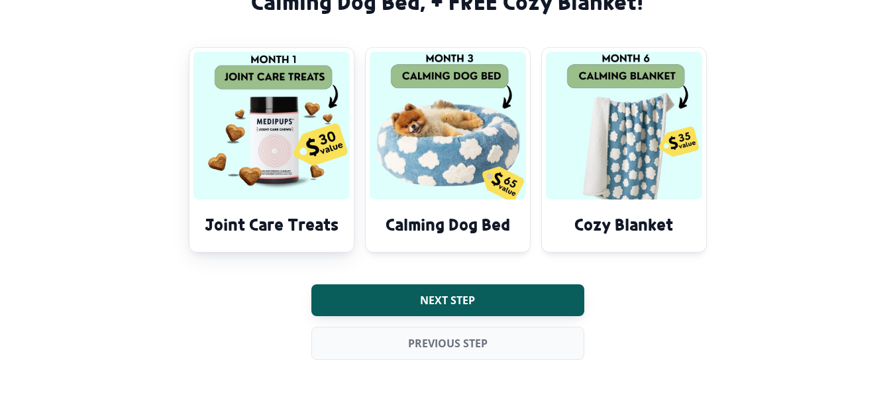
click at [274, 217] on h4 "Joint Care Treats" at bounding box center [271, 224] width 143 height 22
click at [412, 231] on h4 "Calming Dog Bed" at bounding box center [447, 224] width 143 height 22
click at [567, 237] on div "Cozy Blanket" at bounding box center [624, 225] width 143 height 25
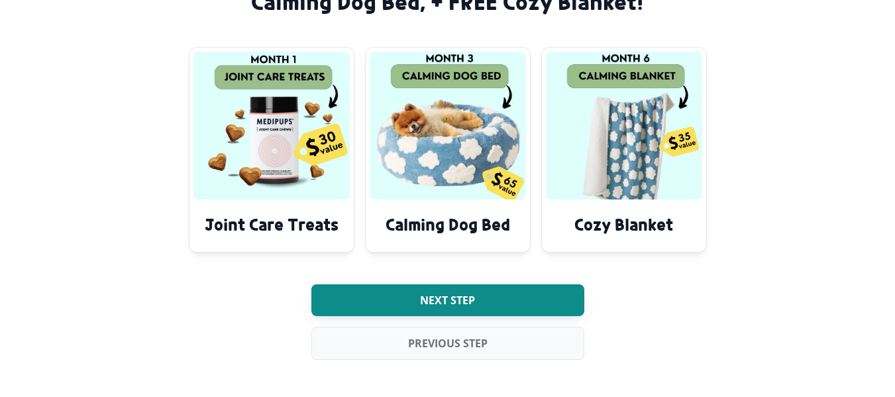
click at [437, 301] on span "Next step" at bounding box center [447, 299] width 55 height 13
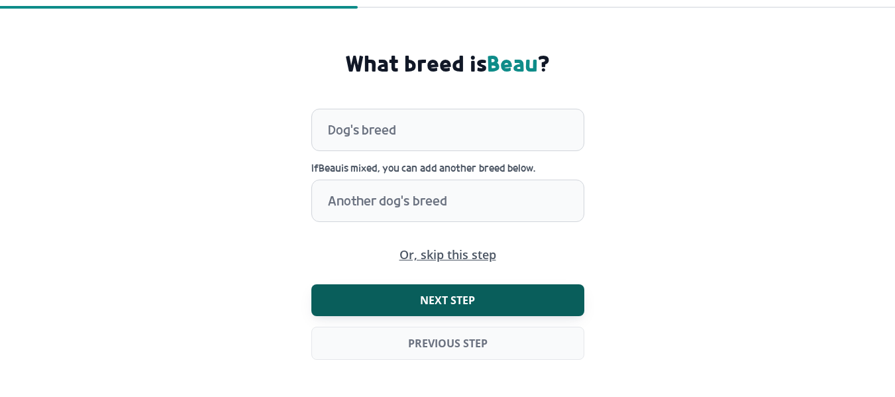
scroll to position [59, 0]
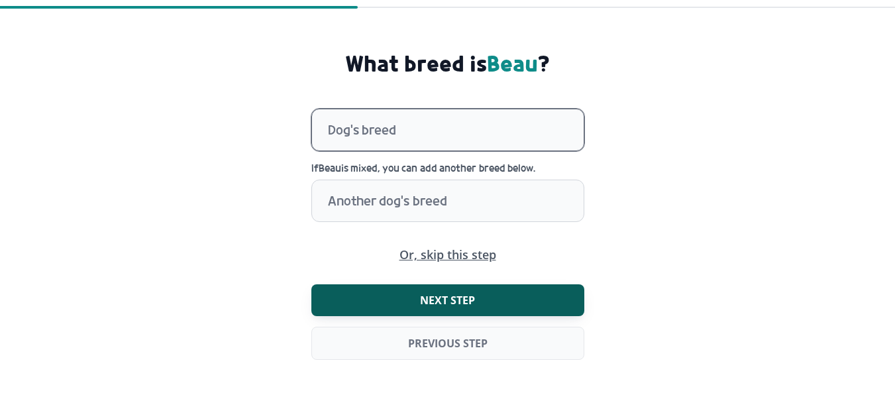
click at [379, 123] on div at bounding box center [456, 129] width 256 height 41
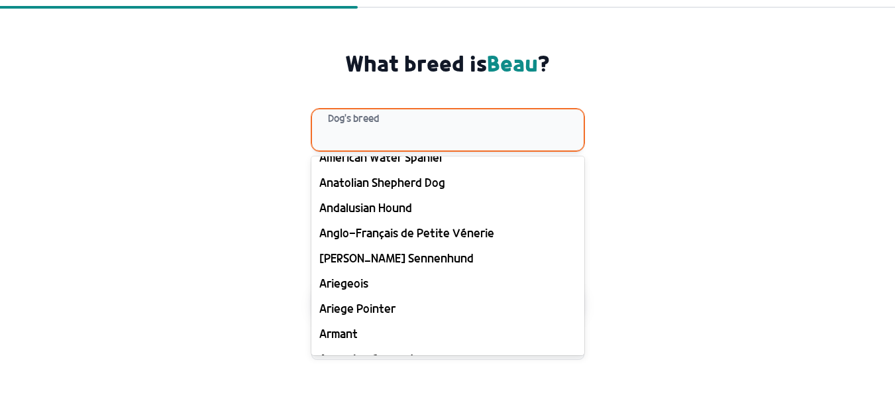
scroll to position [596, 0]
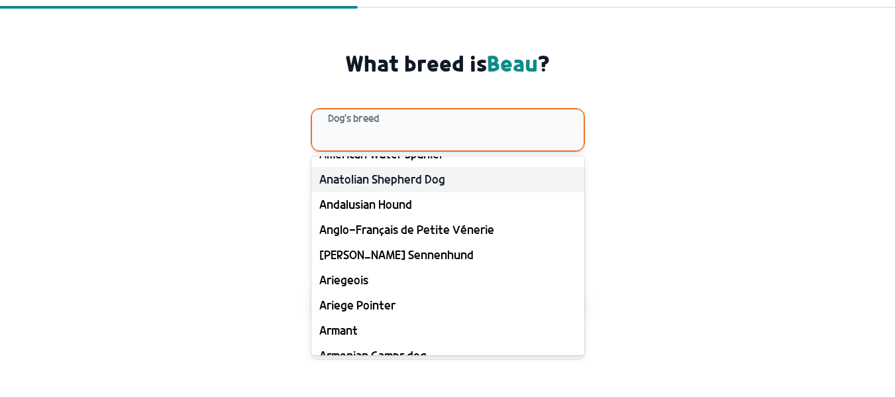
type input "*"
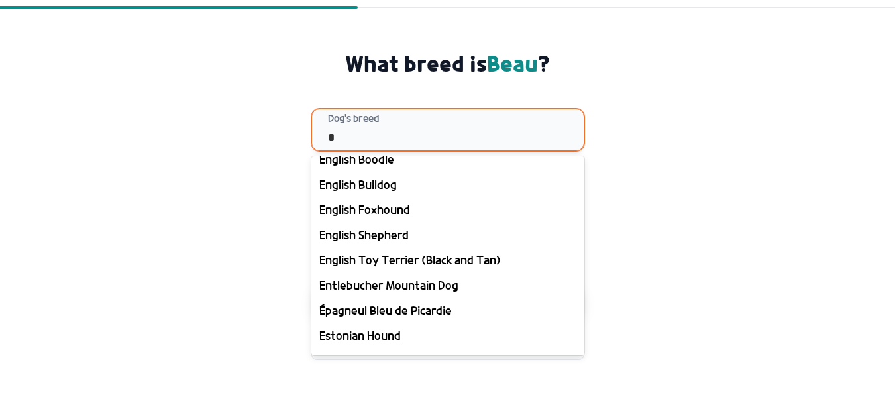
scroll to position [2942, 0]
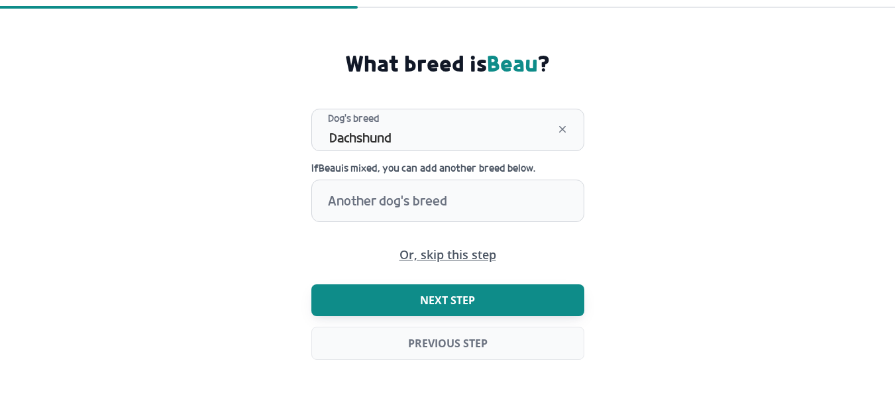
click at [442, 304] on span "Next step" at bounding box center [447, 299] width 55 height 13
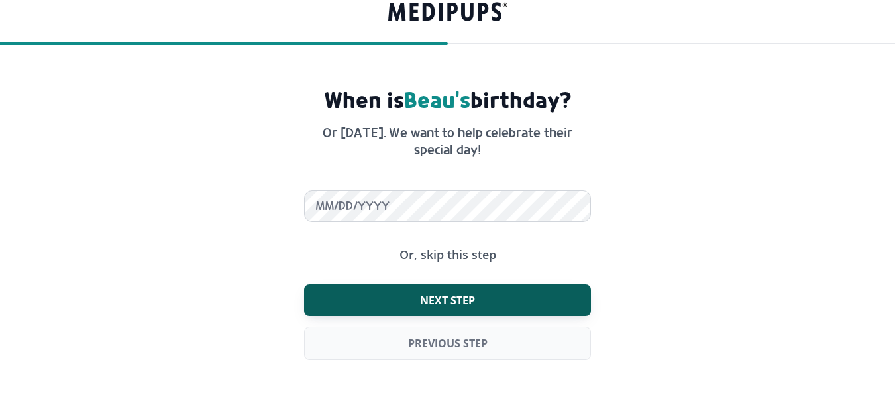
scroll to position [23, 0]
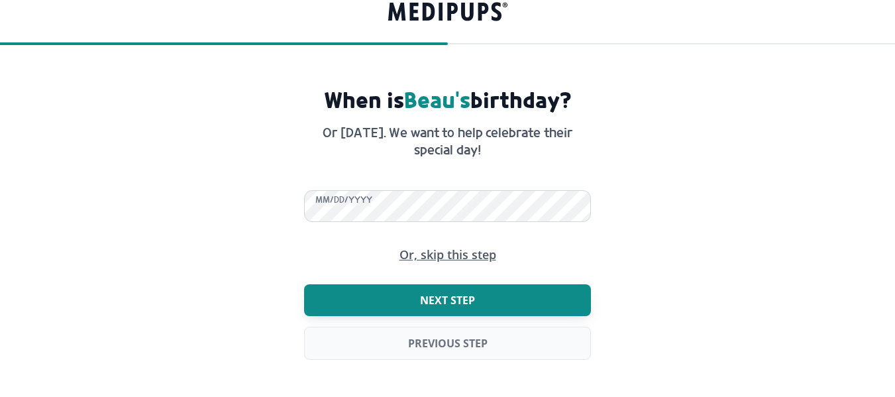
click at [441, 295] on span "Next step" at bounding box center [447, 299] width 55 height 13
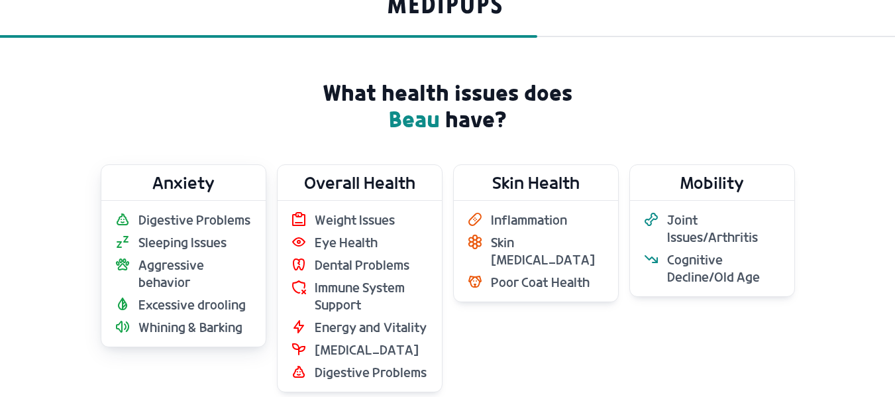
click at [163, 284] on span "Aggressive behavior" at bounding box center [195, 273] width 114 height 34
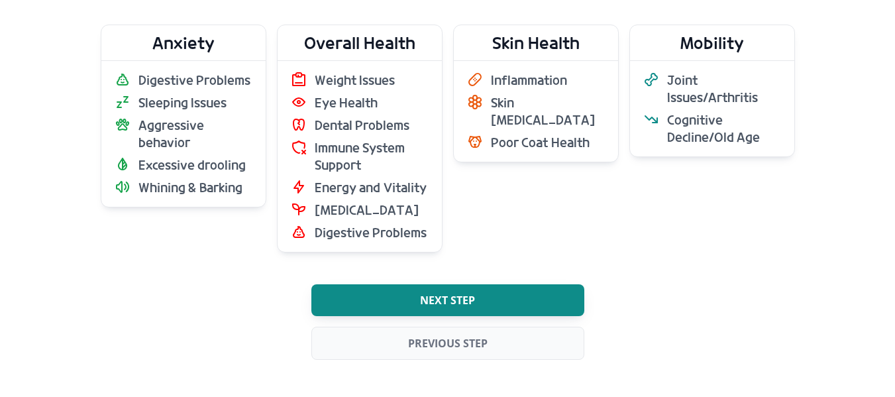
click at [471, 307] on span "Next step" at bounding box center [447, 299] width 55 height 13
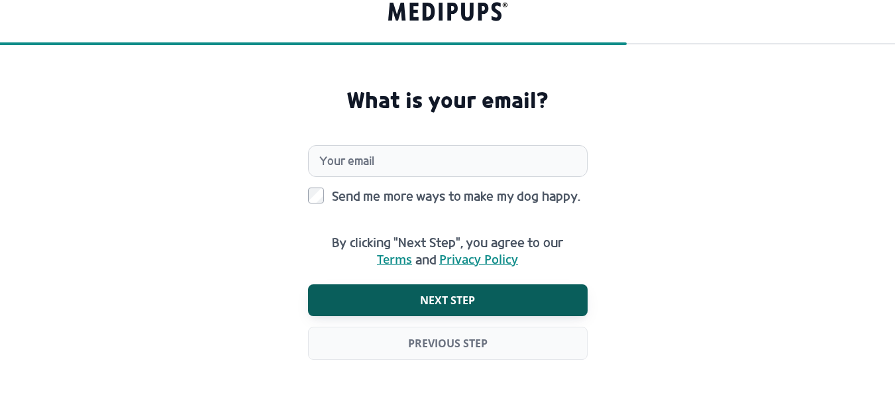
scroll to position [19, 0]
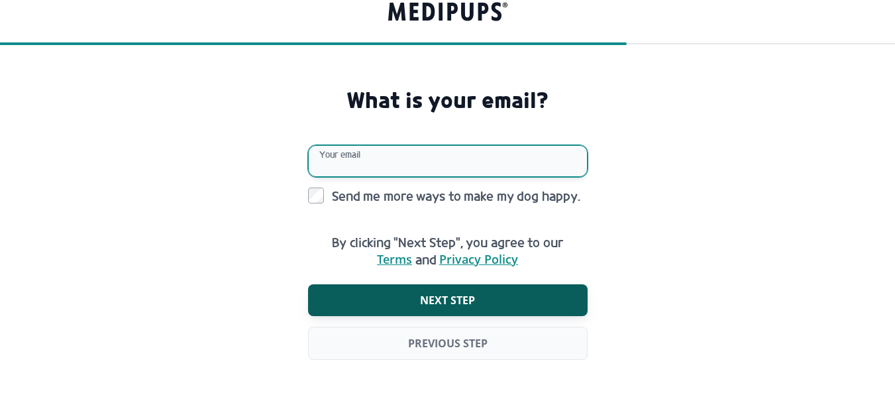
click at [389, 162] on input "Your email" at bounding box center [448, 161] width 280 height 32
type input "**********"
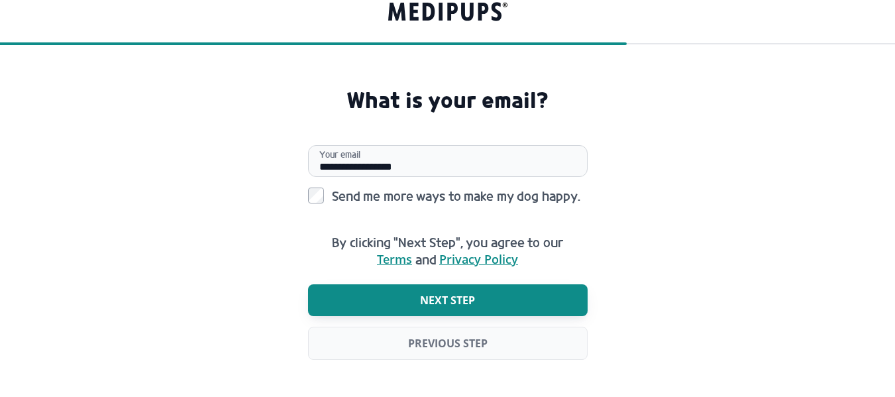
click at [443, 306] on span "Next step" at bounding box center [447, 299] width 55 height 13
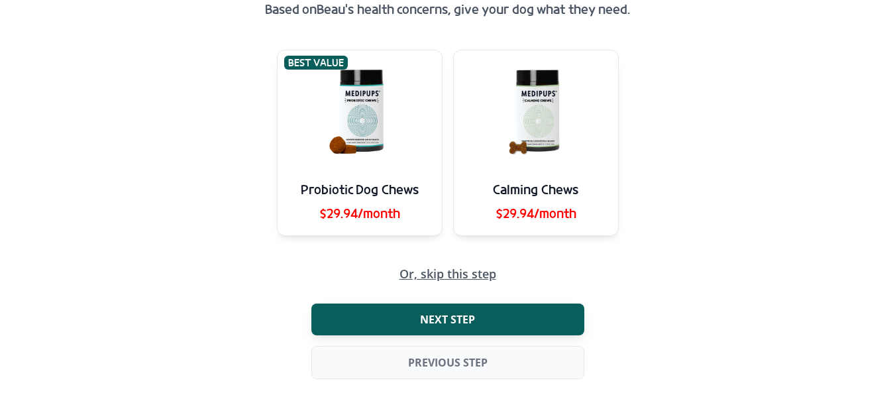
scroll to position [151, 0]
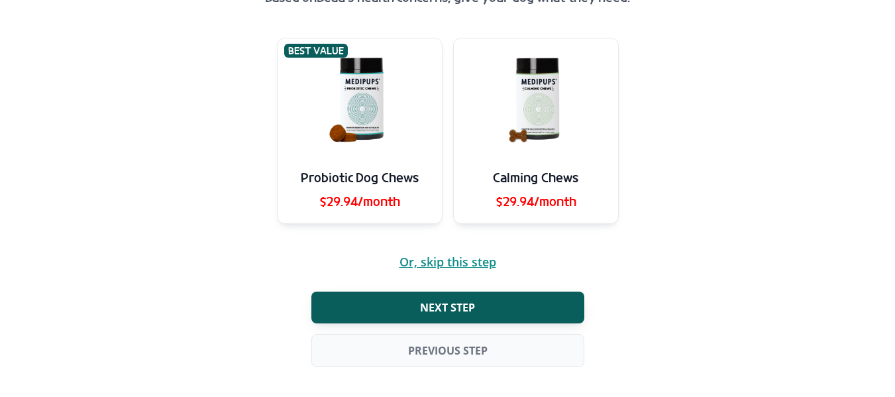
click at [469, 267] on span "Or, skip this step" at bounding box center [447, 262] width 97 height 13
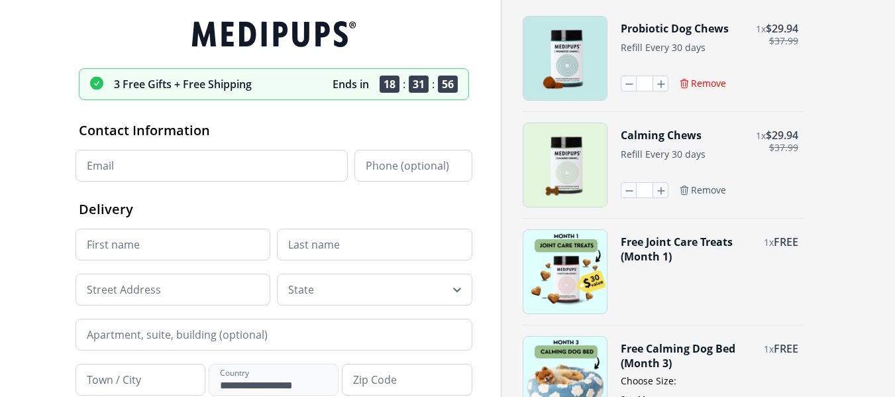
click at [700, 89] on span "Remove" at bounding box center [708, 84] width 35 height 12
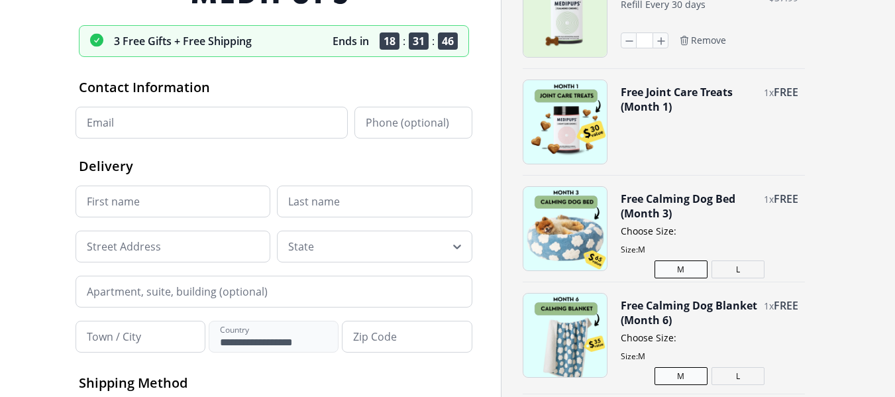
scroll to position [66, 0]
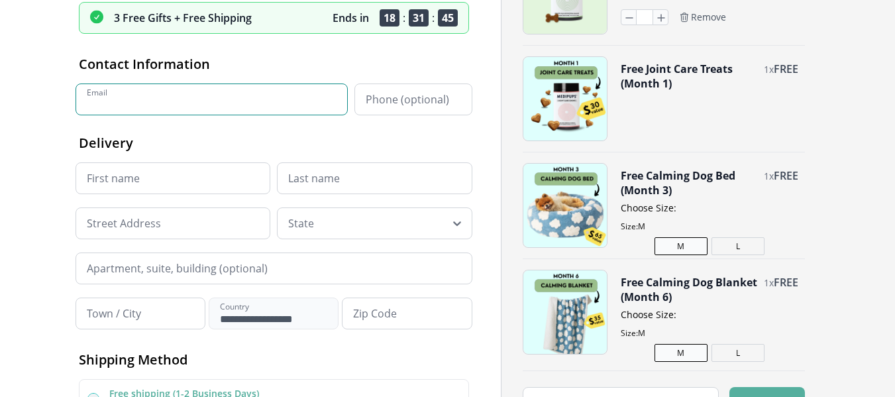
click at [166, 97] on input "Email" at bounding box center [212, 99] width 272 height 32
type input "**********"
type input "****"
type input "********"
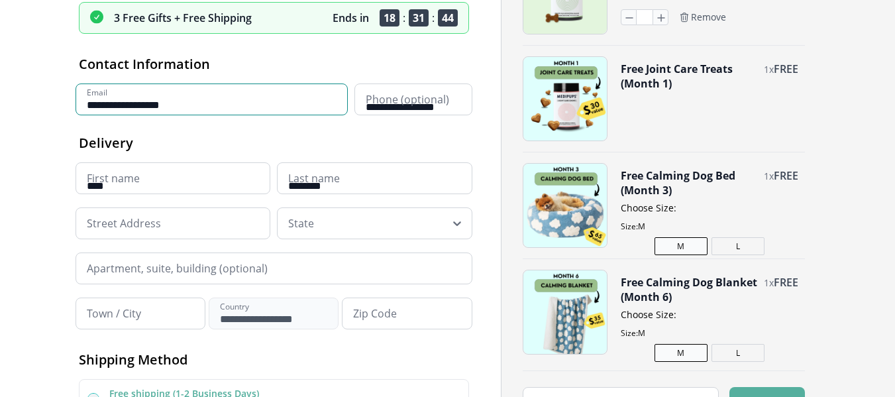
type input "**********"
type input "*******"
type input "*****"
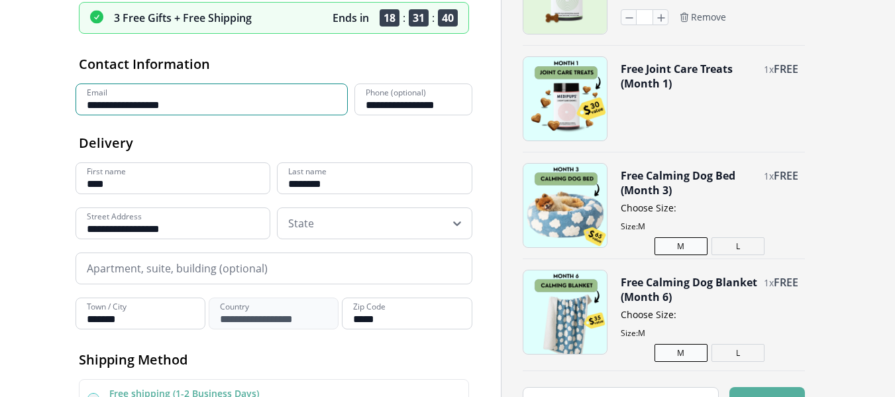
scroll to position [119, 0]
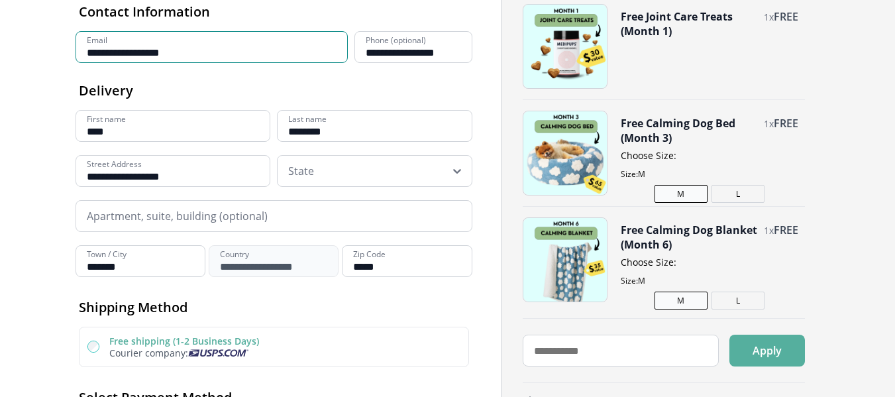
click at [459, 187] on div "State State" at bounding box center [374, 171] width 195 height 32
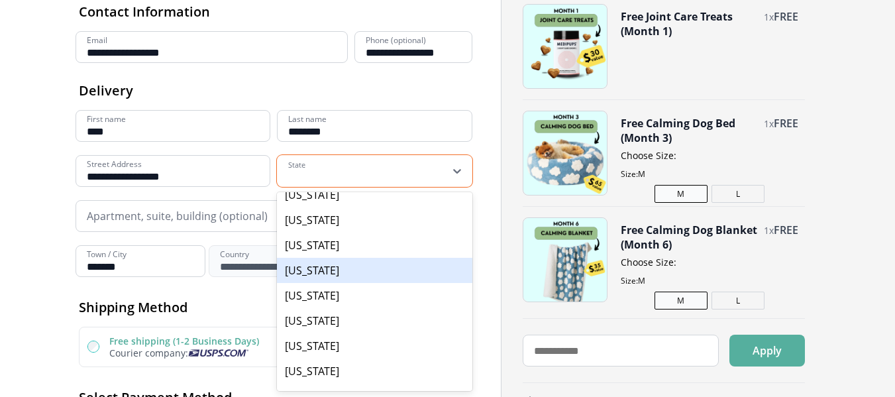
scroll to position [265, 0]
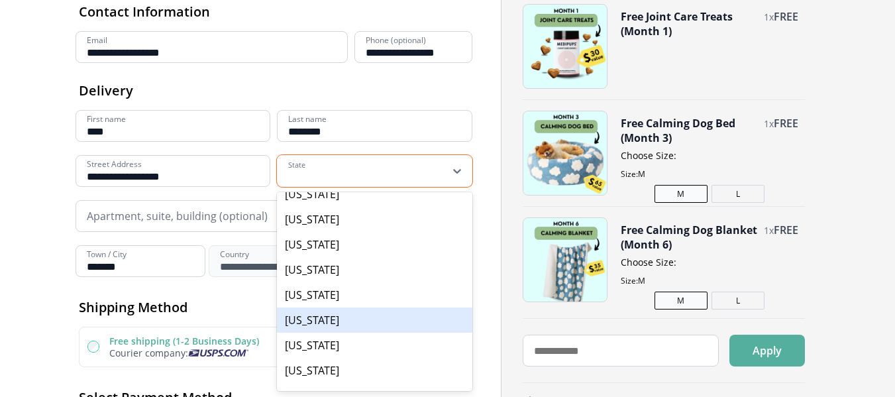
click at [313, 333] on div "[US_STATE]" at bounding box center [374, 319] width 195 height 25
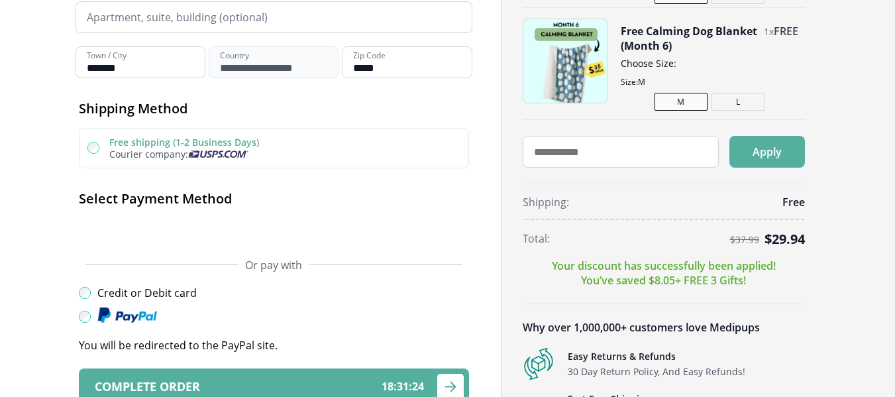
scroll to position [384, 0]
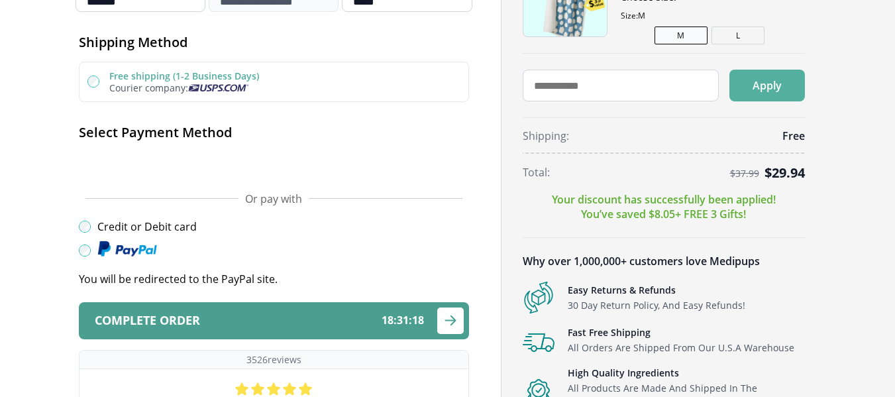
click at [227, 327] on div "Complete order 18 : 31 : 18" at bounding box center [259, 320] width 329 height 13
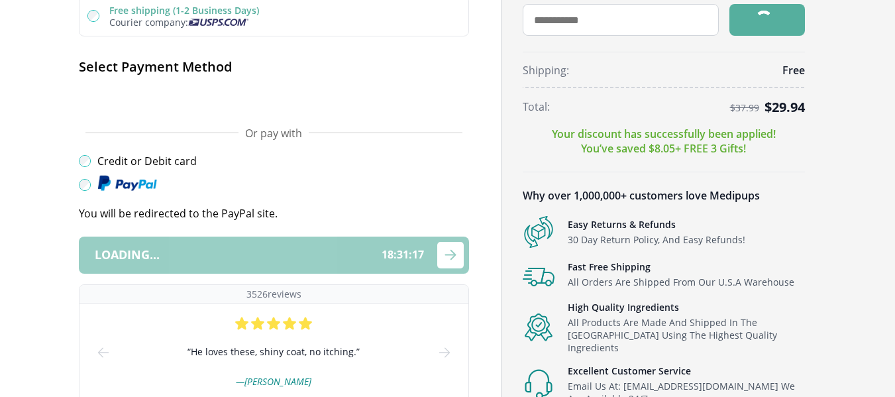
scroll to position [450, 0]
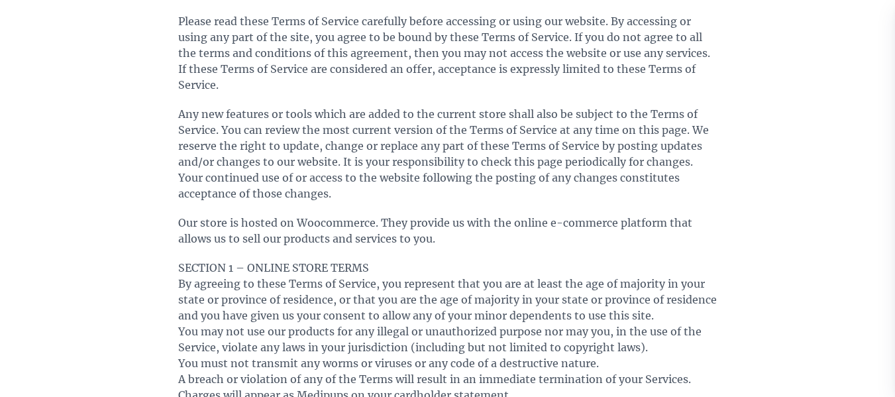
scroll to position [265, 0]
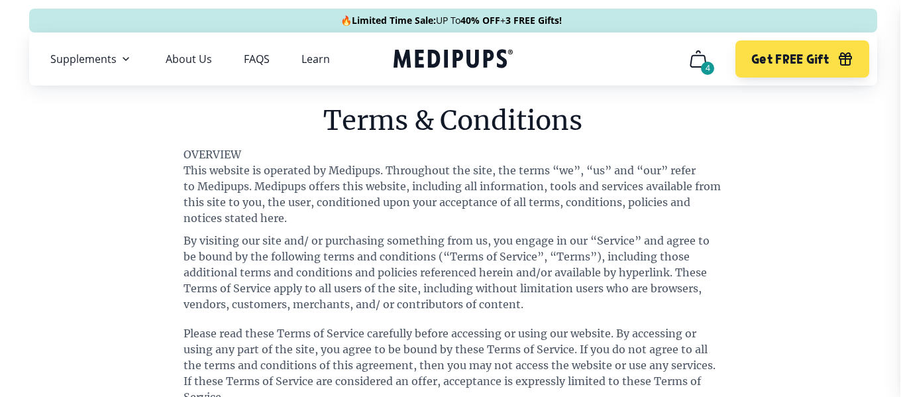
scroll to position [0, 0]
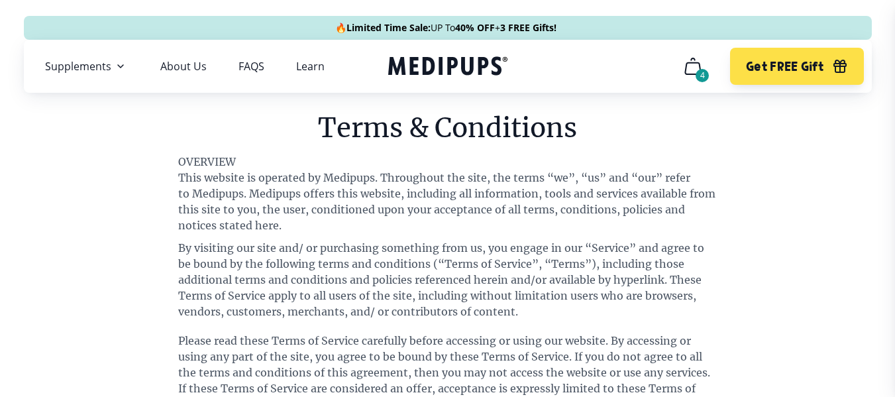
click at [701, 71] on div "4" at bounding box center [702, 75] width 13 height 13
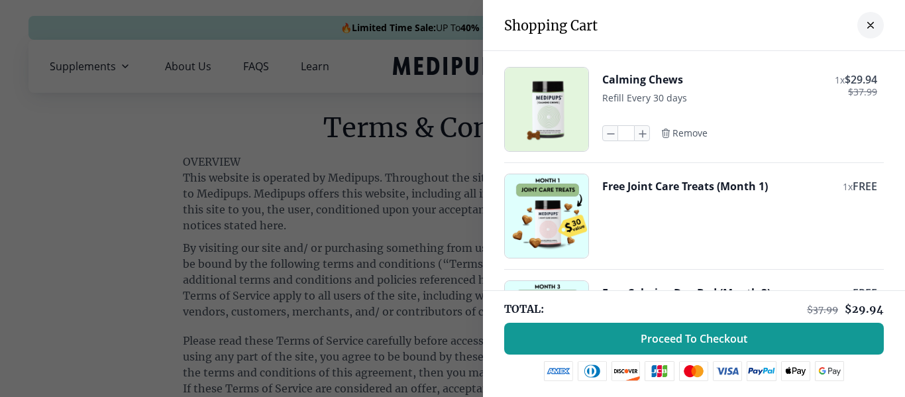
click at [337, 48] on div at bounding box center [452, 198] width 905 height 397
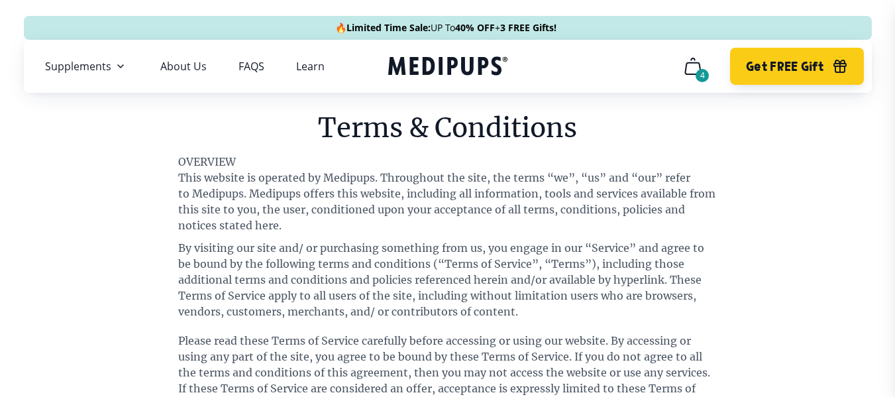
click at [767, 68] on span "Get FREE Gift" at bounding box center [785, 66] width 78 height 15
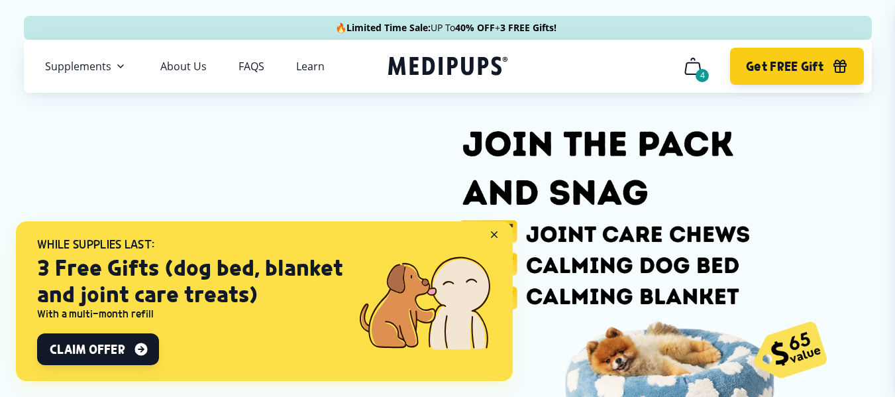
click at [769, 66] on span "Get FREE Gift" at bounding box center [785, 66] width 78 height 15
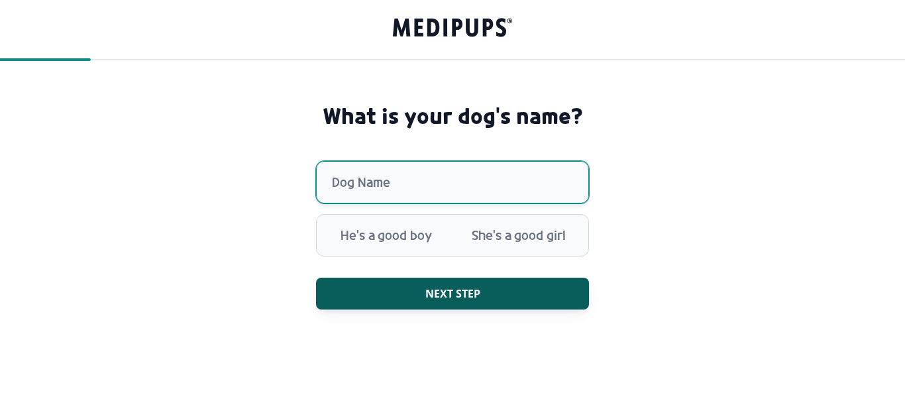
click at [376, 178] on input "Dog Name" at bounding box center [452, 182] width 273 height 42
click at [377, 187] on input "Dog Name" at bounding box center [452, 182] width 273 height 42
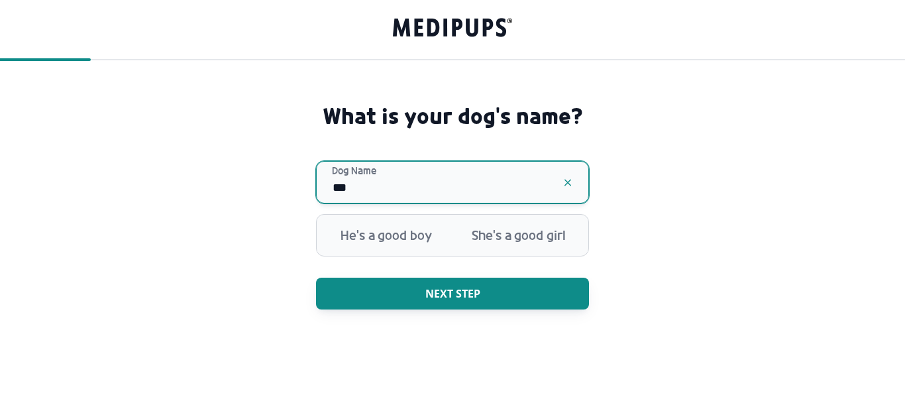
type input "***"
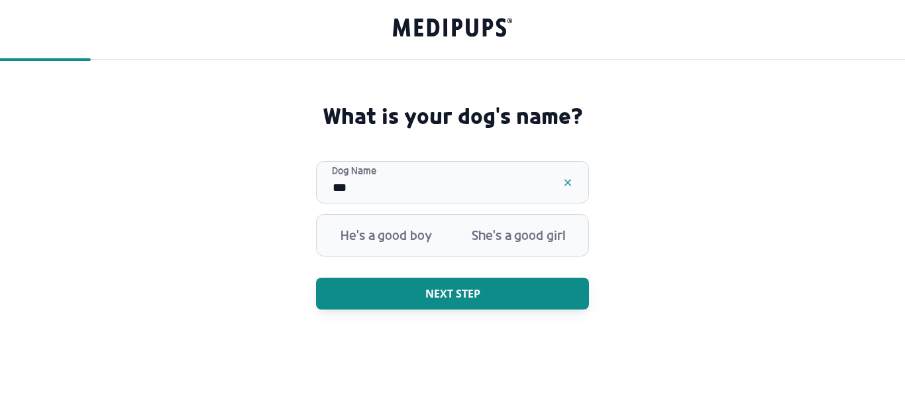
click at [450, 297] on span "Next step" at bounding box center [452, 293] width 55 height 13
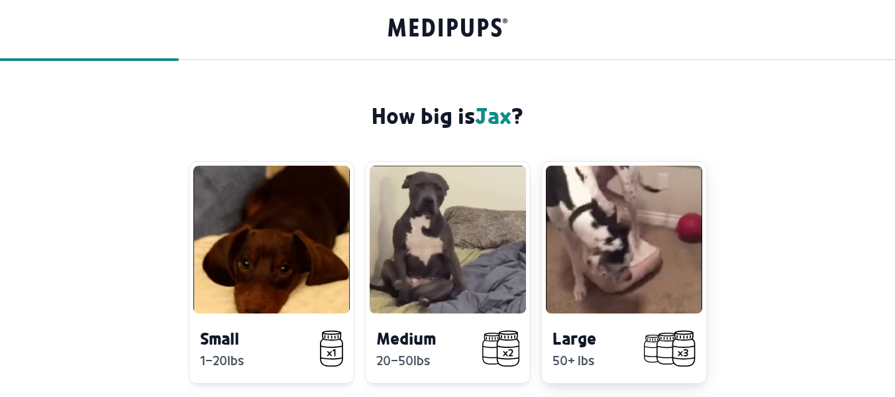
click at [631, 246] on video at bounding box center [624, 240] width 156 height 148
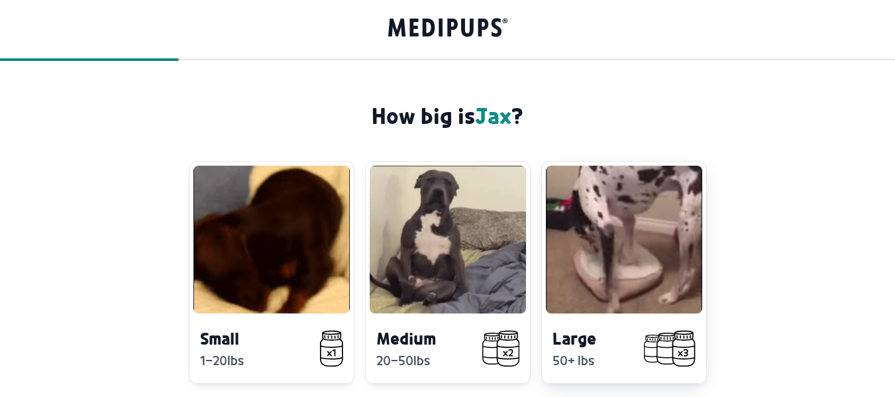
scroll to position [133, 0]
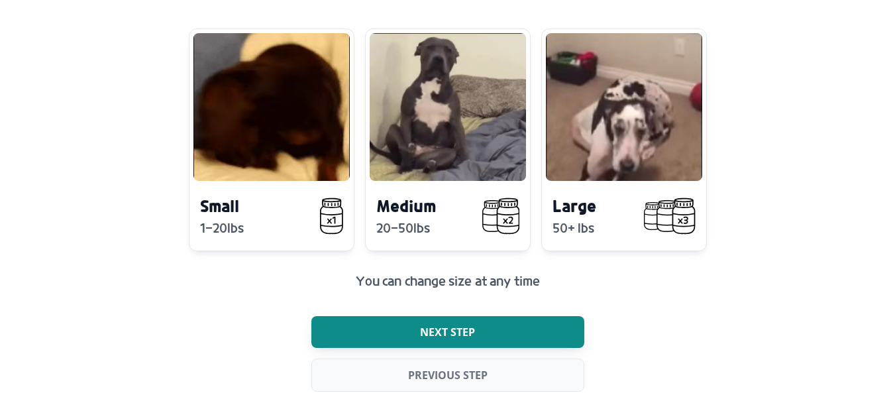
click at [447, 333] on span "Next step" at bounding box center [447, 331] width 55 height 13
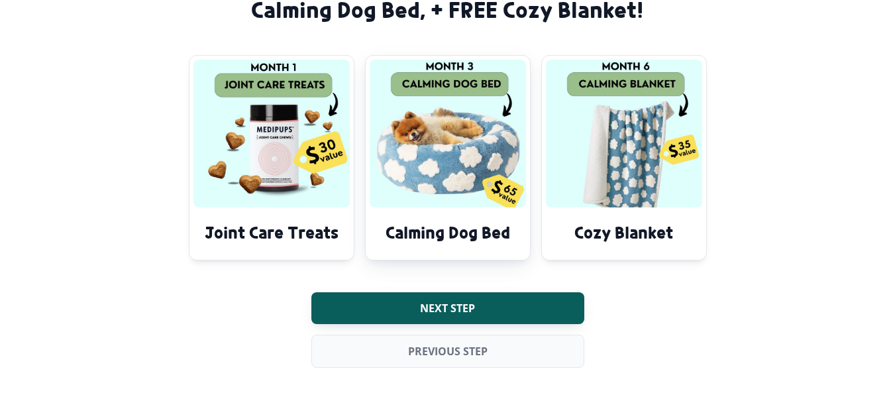
click at [476, 210] on div "Calming Dog Bed" at bounding box center [448, 157] width 166 height 205
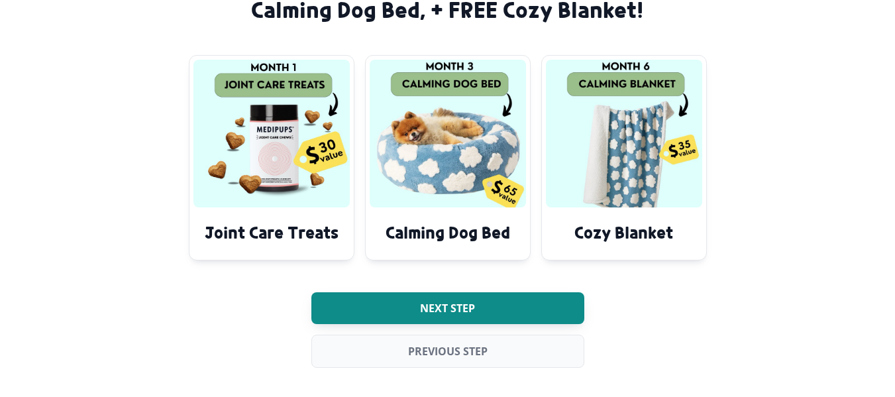
click at [449, 305] on span "Next step" at bounding box center [447, 307] width 55 height 13
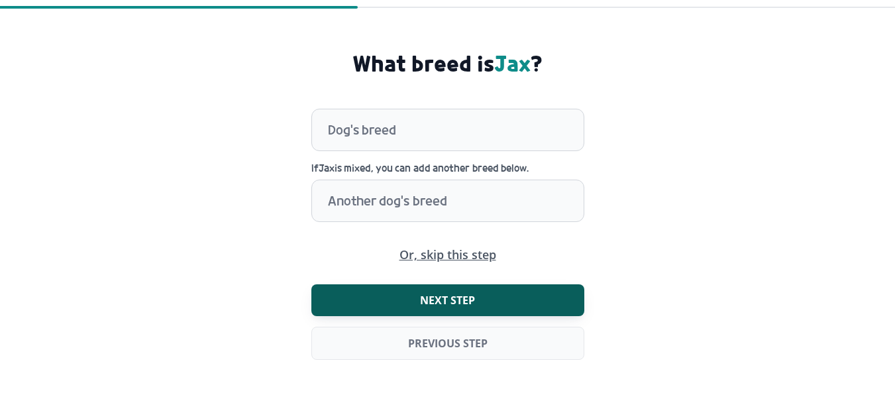
scroll to position [59, 0]
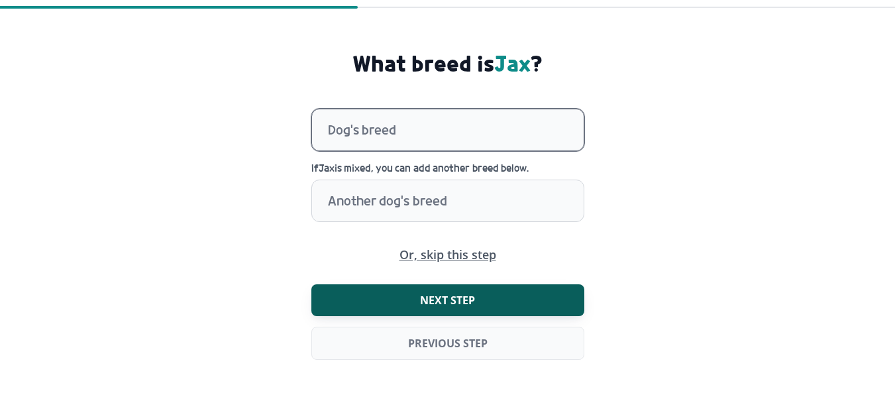
click at [384, 121] on div at bounding box center [456, 129] width 256 height 41
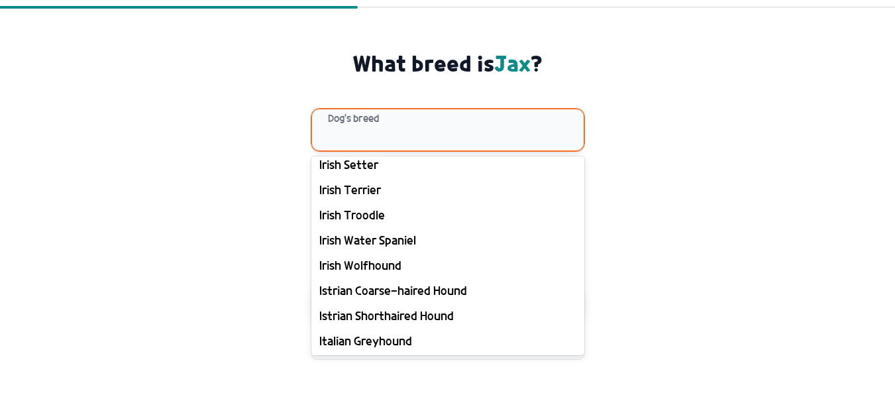
scroll to position [7486, 0]
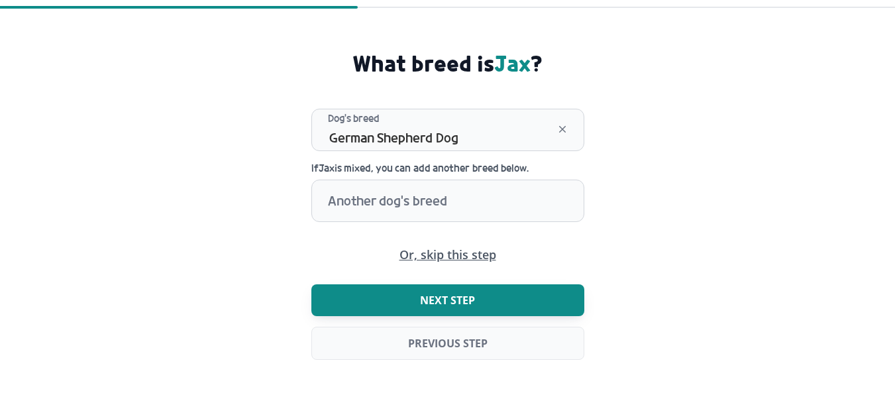
click at [443, 301] on span "Next step" at bounding box center [447, 299] width 55 height 13
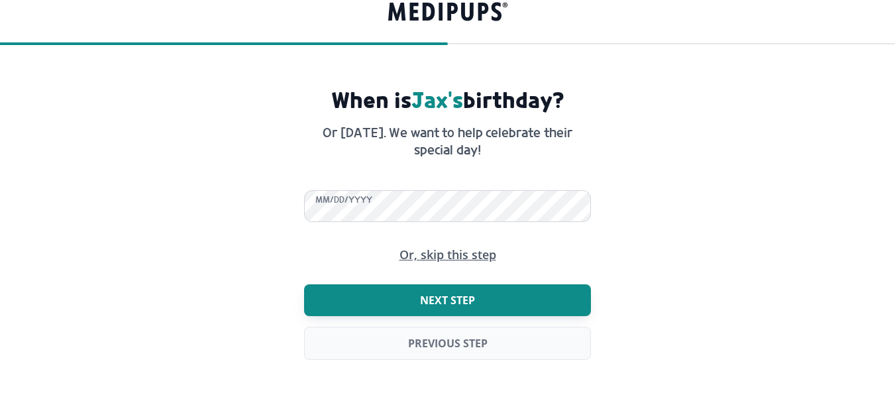
click at [449, 297] on span "Next step" at bounding box center [447, 299] width 55 height 13
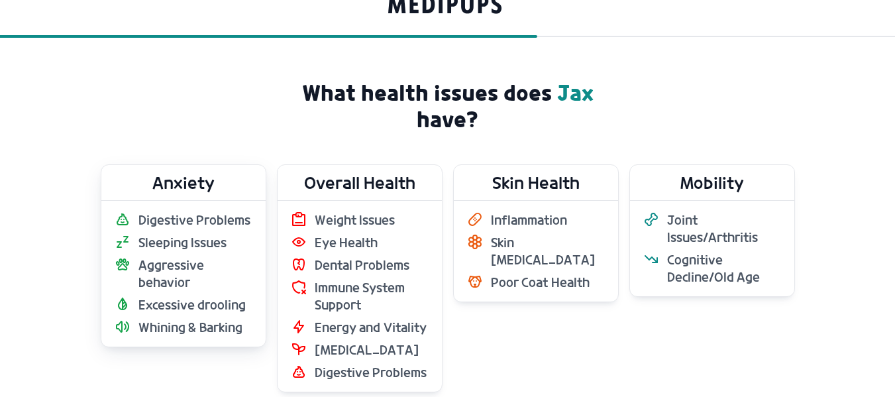
click at [190, 246] on span "Sleeping Issues" at bounding box center [182, 242] width 89 height 17
click at [191, 248] on span "Sleeping Issues" at bounding box center [182, 242] width 89 height 17
click at [313, 253] on ul "Weight Issues Eye Health Dental Problems Immune System Support Energy and Vital…" at bounding box center [360, 296] width 138 height 170
click at [219, 255] on ul "Digestive Problems Sleeping Issues Aggressive behavior Excessive drooling Whini…" at bounding box center [184, 273] width 138 height 125
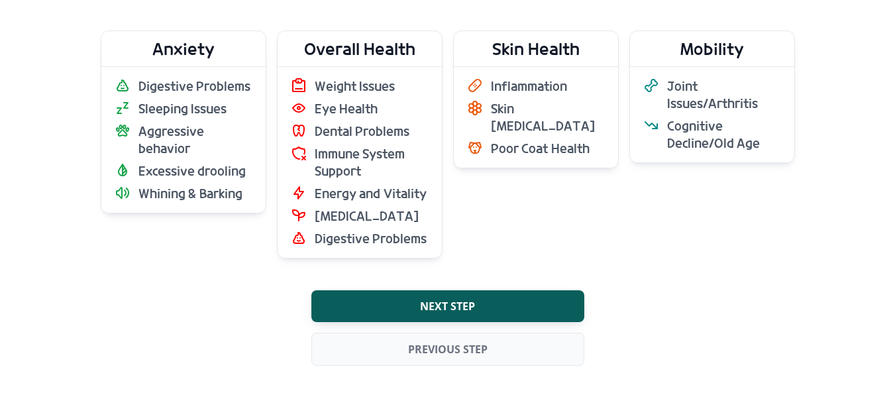
scroll to position [164, 0]
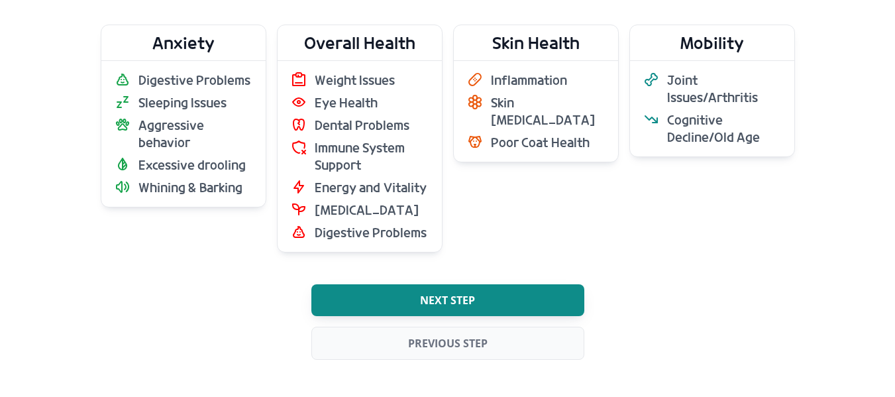
click at [456, 293] on span "Next step" at bounding box center [447, 299] width 55 height 13
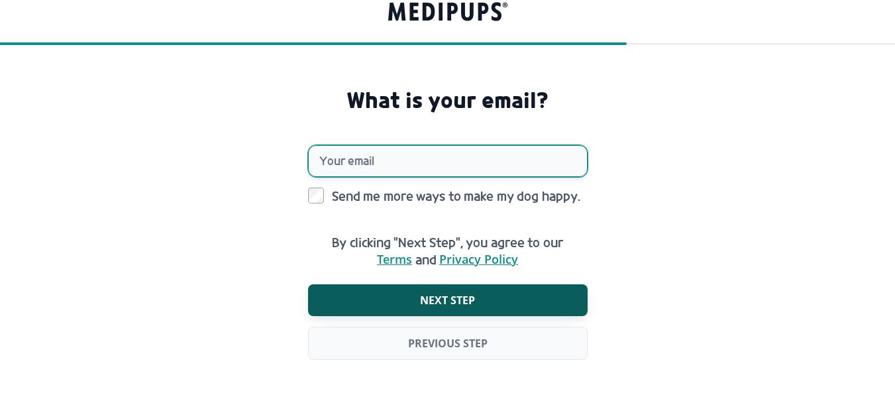
click at [374, 158] on input "Your email" at bounding box center [448, 161] width 280 height 32
type input "**********"
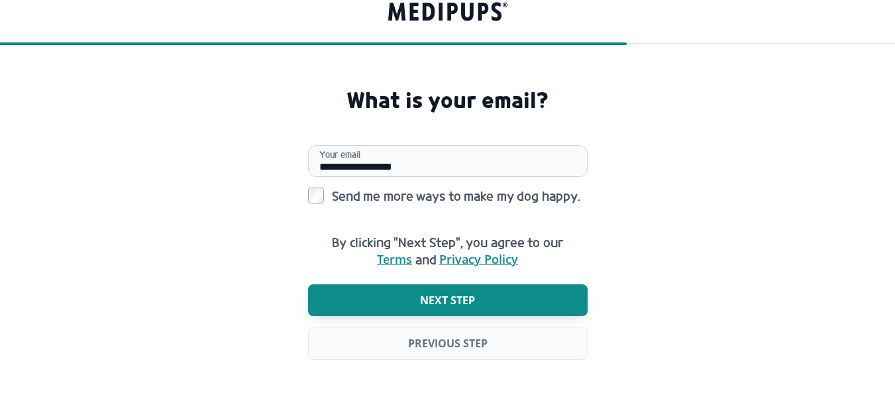
click at [437, 300] on span "Next step" at bounding box center [447, 299] width 55 height 13
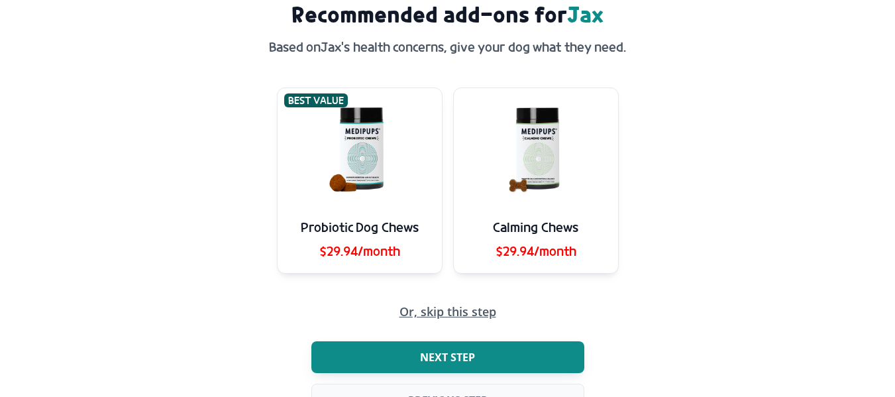
scroll to position [151, 0]
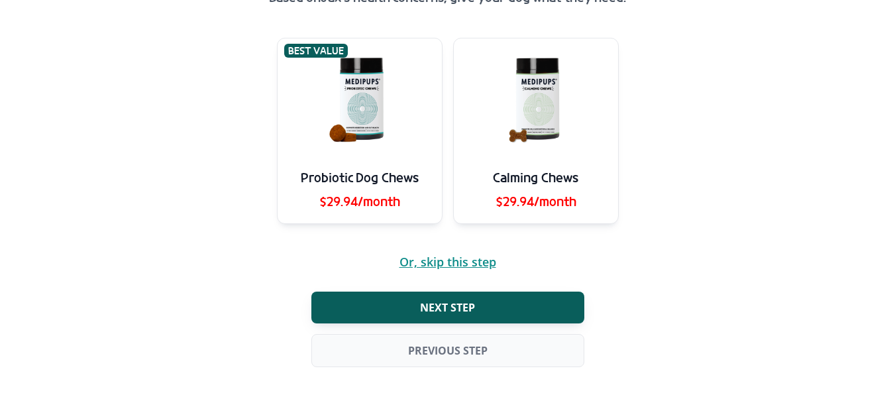
click at [457, 266] on span "Or, skip this step" at bounding box center [447, 262] width 97 height 13
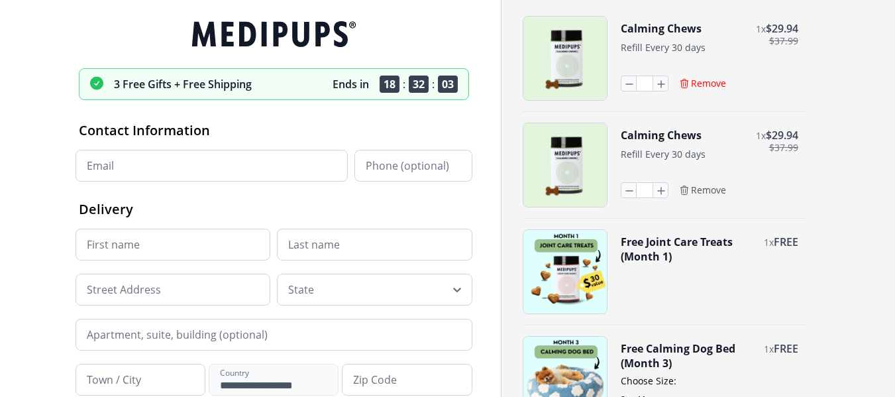
click at [705, 87] on span "Remove" at bounding box center [708, 84] width 35 height 12
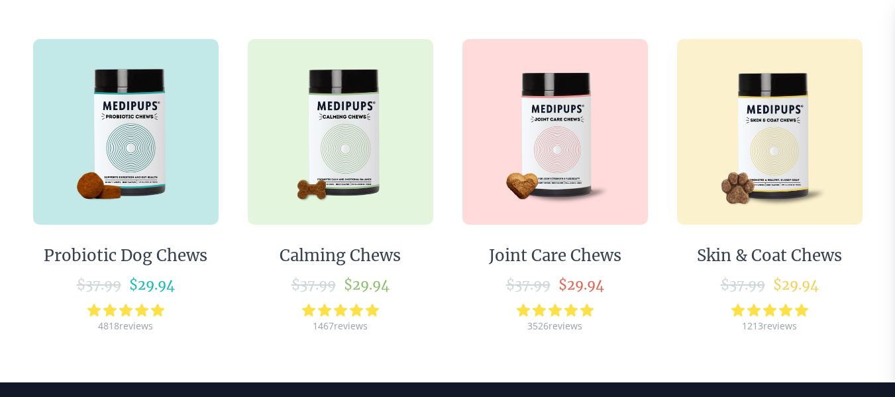
scroll to position [133, 0]
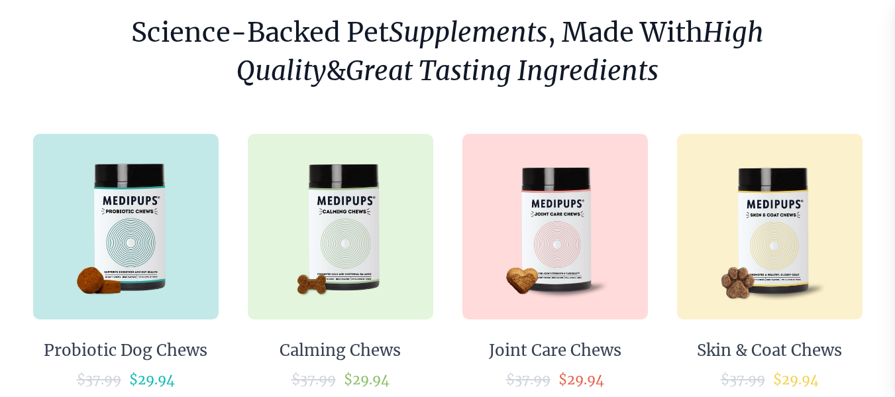
click at [375, 255] on img at bounding box center [341, 227] width 186 height 186
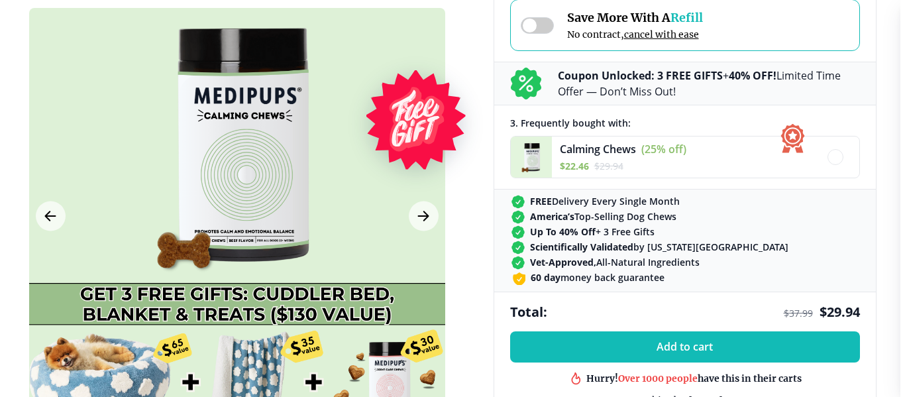
scroll to position [530, 0]
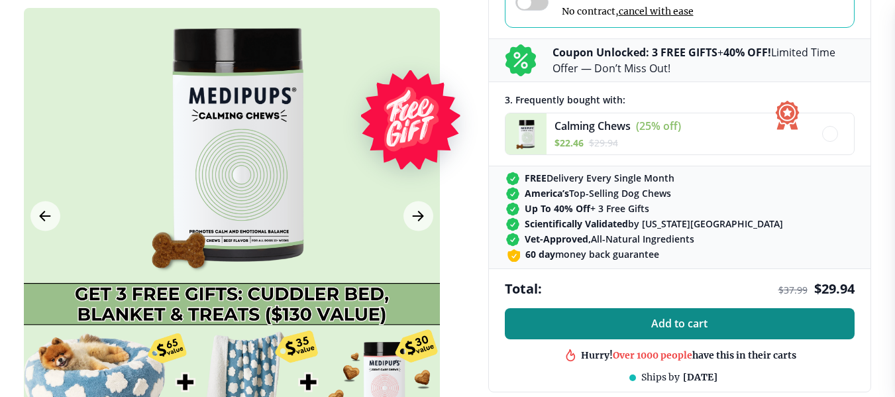
click at [665, 325] on span "Add to cart" at bounding box center [679, 323] width 56 height 13
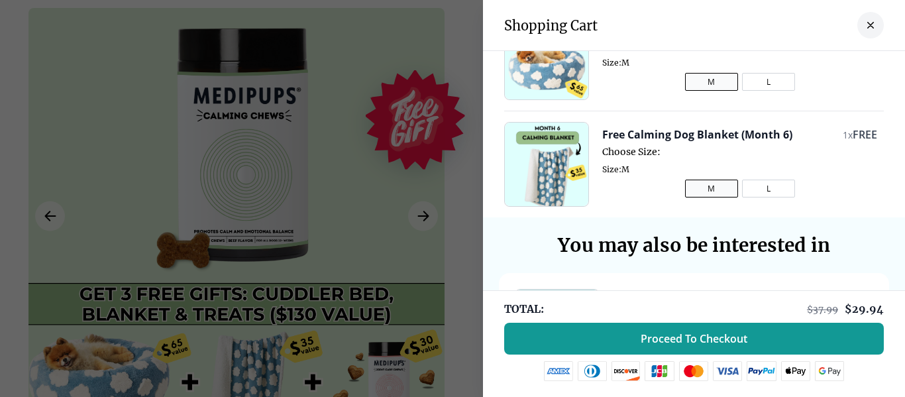
scroll to position [199, 0]
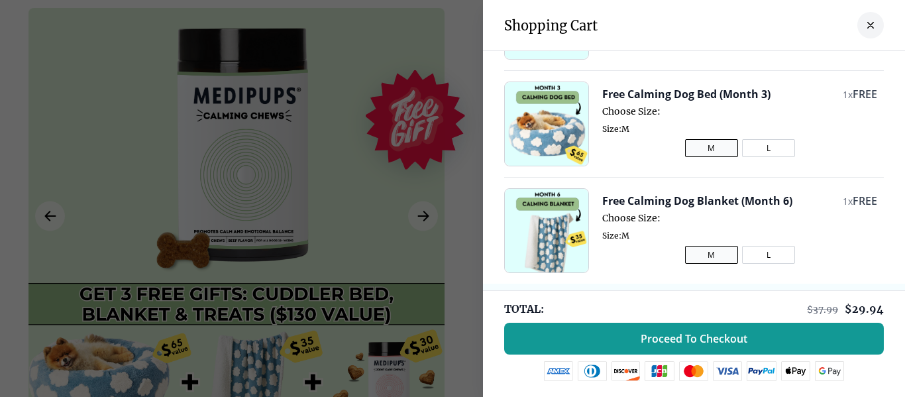
click at [751, 148] on button "L" at bounding box center [768, 148] width 53 height 18
click at [753, 257] on button "L" at bounding box center [768, 255] width 53 height 18
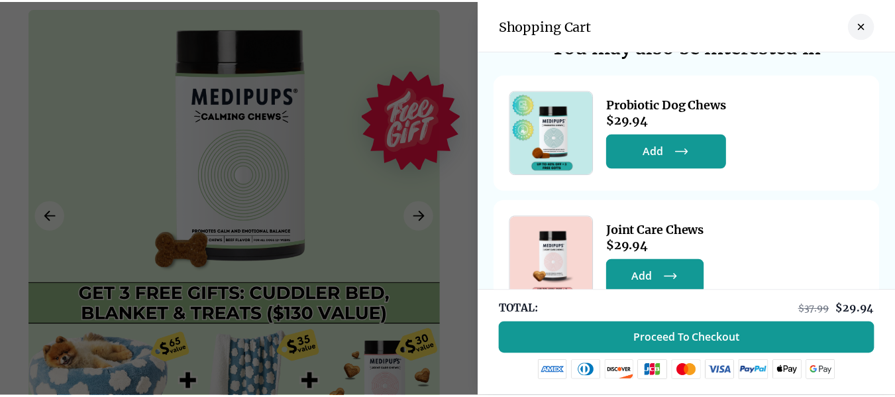
scroll to position [508, 0]
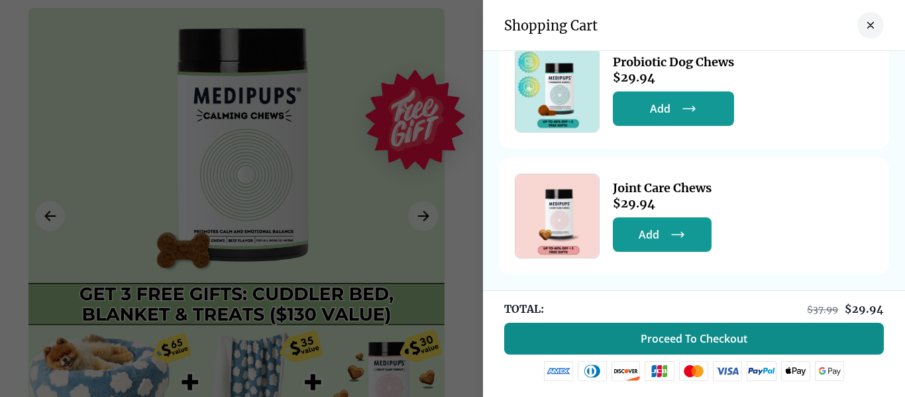
click at [704, 332] on span "Proceed To Checkout" at bounding box center [694, 338] width 107 height 13
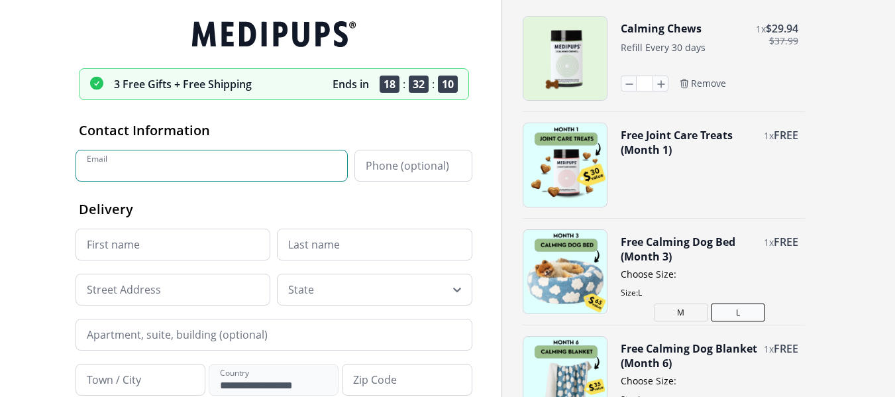
click at [180, 158] on input "Email" at bounding box center [212, 166] width 272 height 32
type input "**********"
type input "****"
type input "********"
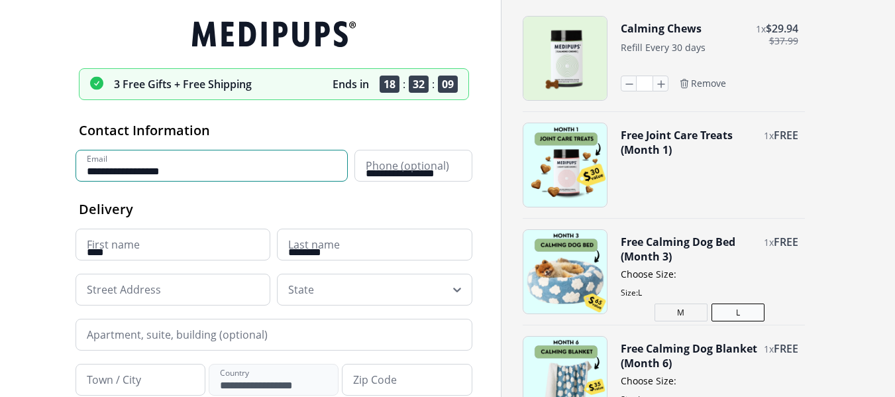
type input "**********"
type input "*******"
type input "*****"
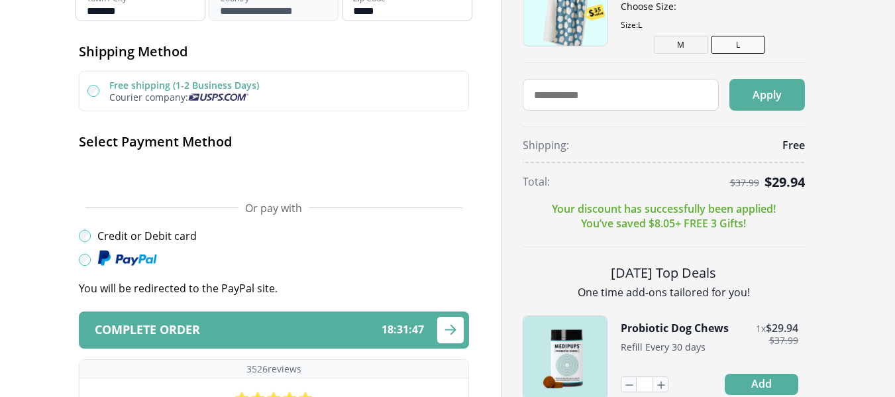
scroll to position [398, 0]
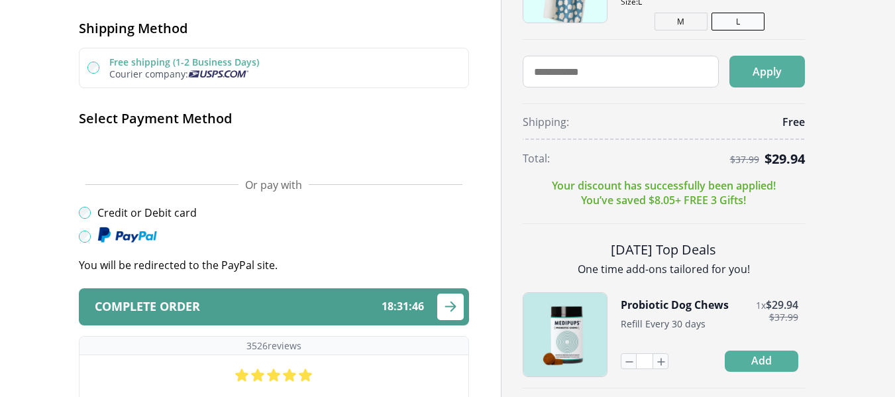
click at [244, 311] on div "Complete order 18 : 31 : 46" at bounding box center [259, 306] width 329 height 13
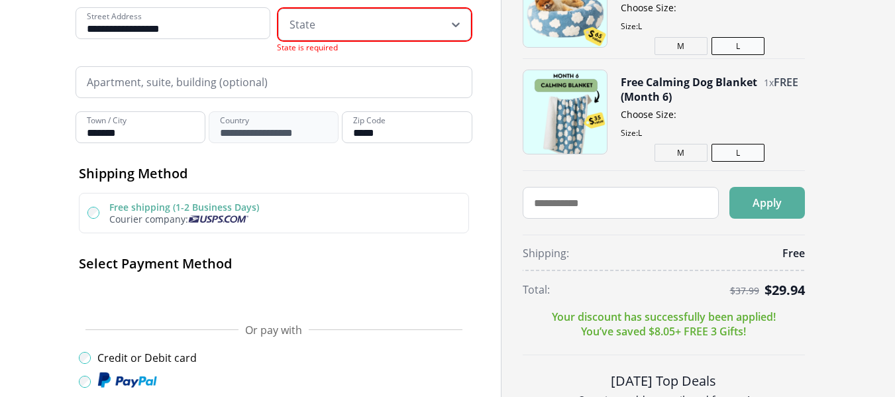
scroll to position [213, 0]
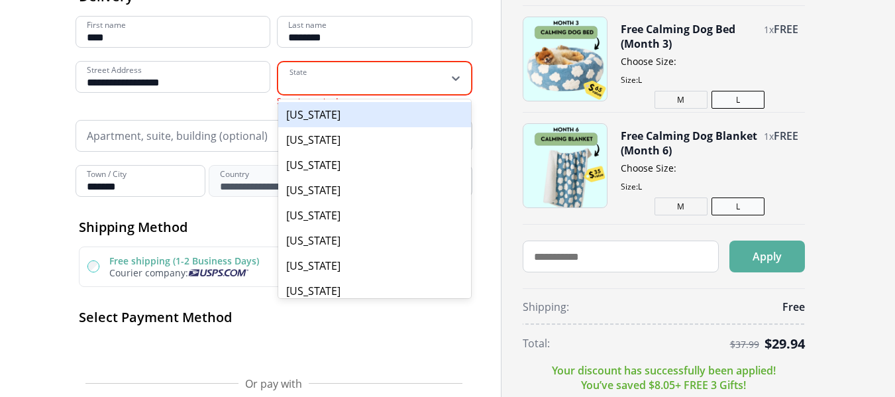
click at [454, 79] on icon at bounding box center [456, 78] width 8 height 5
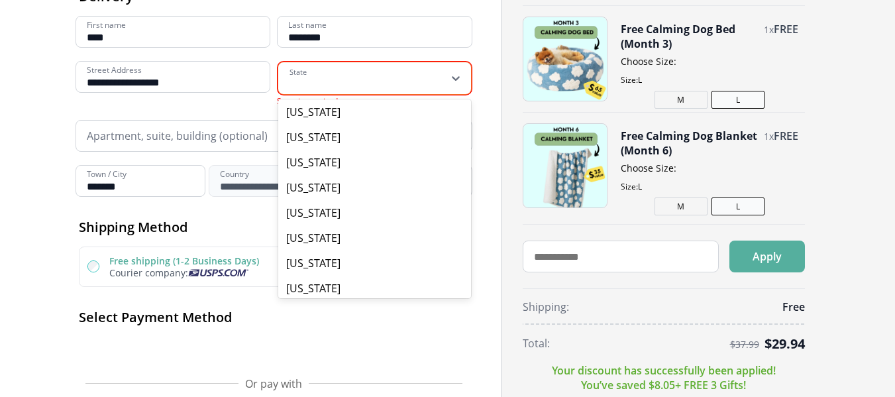
scroll to position [398, 0]
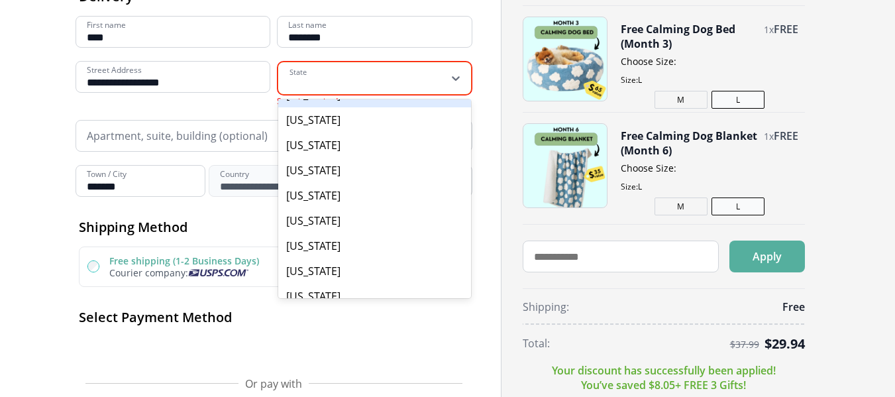
click at [314, 107] on div "[US_STATE]" at bounding box center [374, 94] width 193 height 25
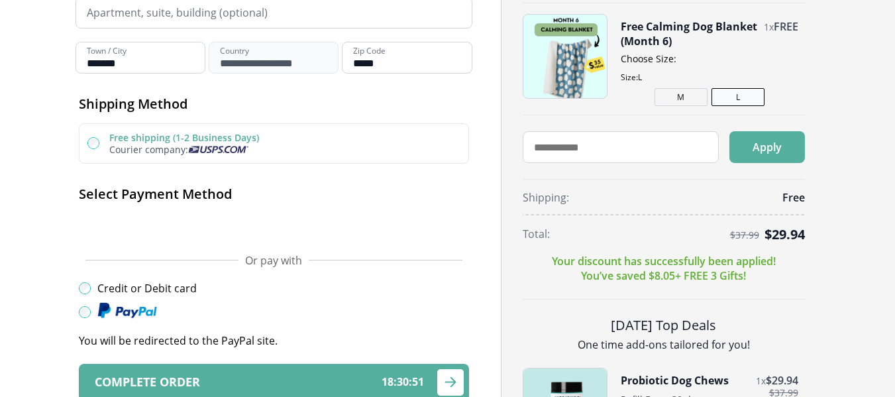
scroll to position [345, 0]
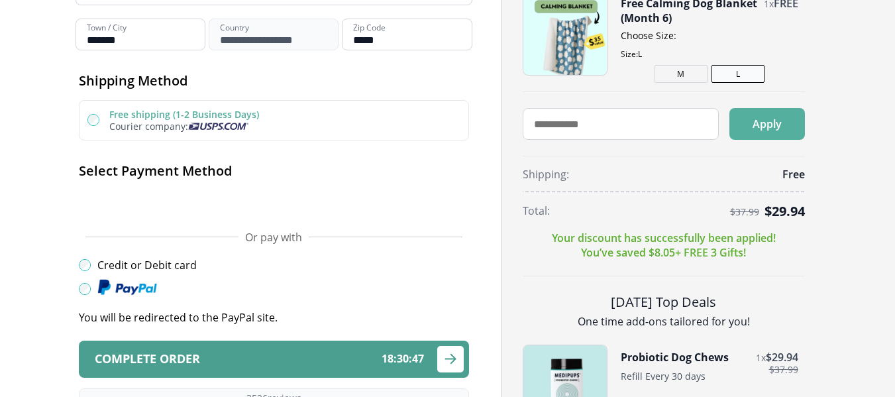
click at [227, 365] on div "Complete order 18 : 30 : 47" at bounding box center [259, 358] width 329 height 13
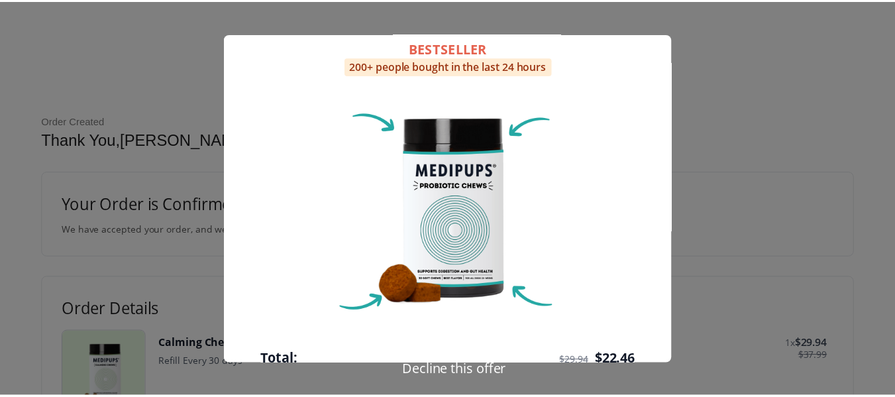
scroll to position [171, 0]
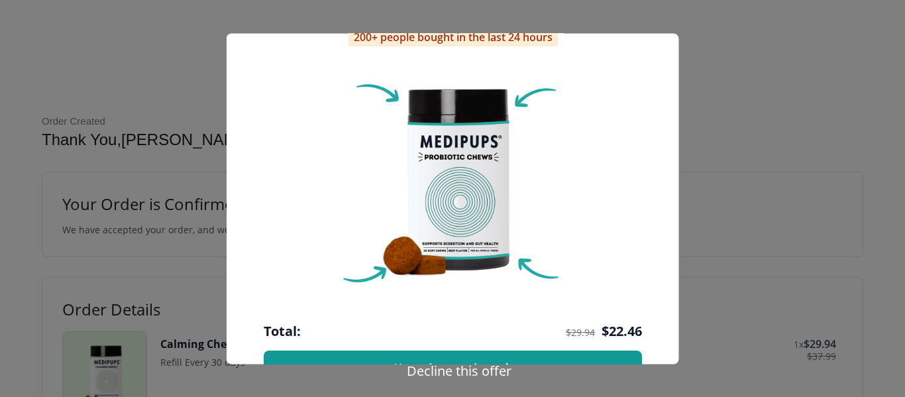
click at [473, 372] on button "Decline this offer" at bounding box center [459, 370] width 113 height 19
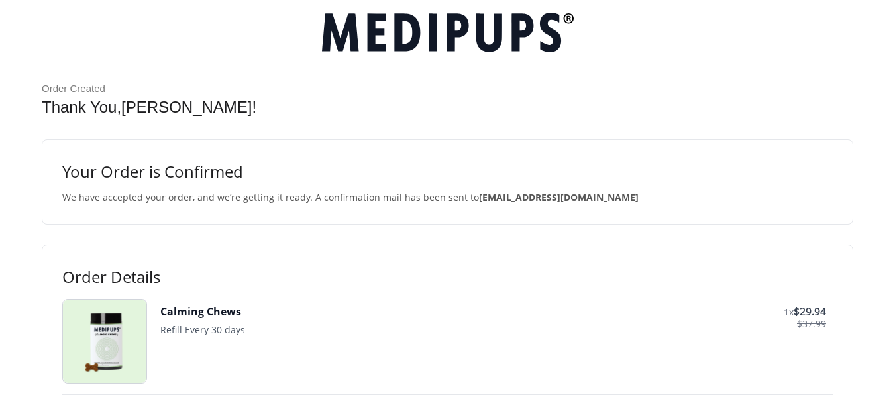
scroll to position [0, 0]
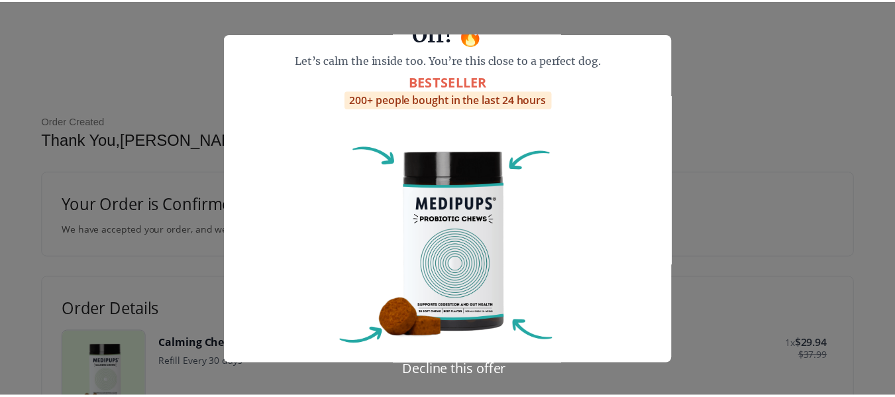
scroll to position [133, 0]
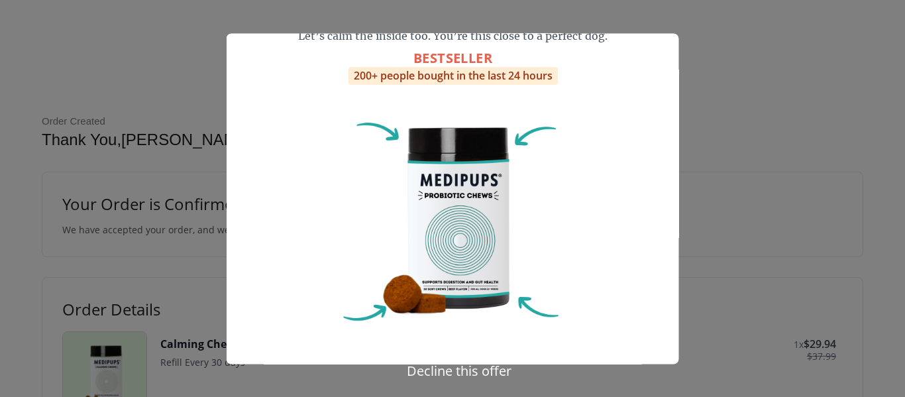
click at [464, 370] on button "Decline this offer" at bounding box center [459, 370] width 113 height 19
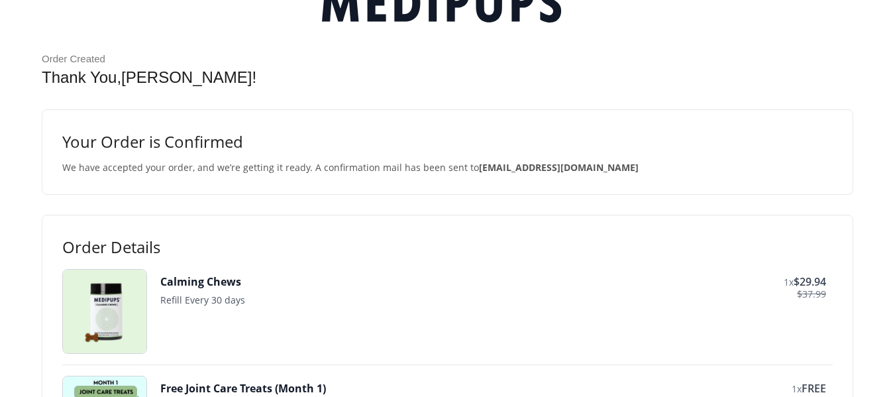
scroll to position [5, 0]
